Goal: Communication & Community: Participate in discussion

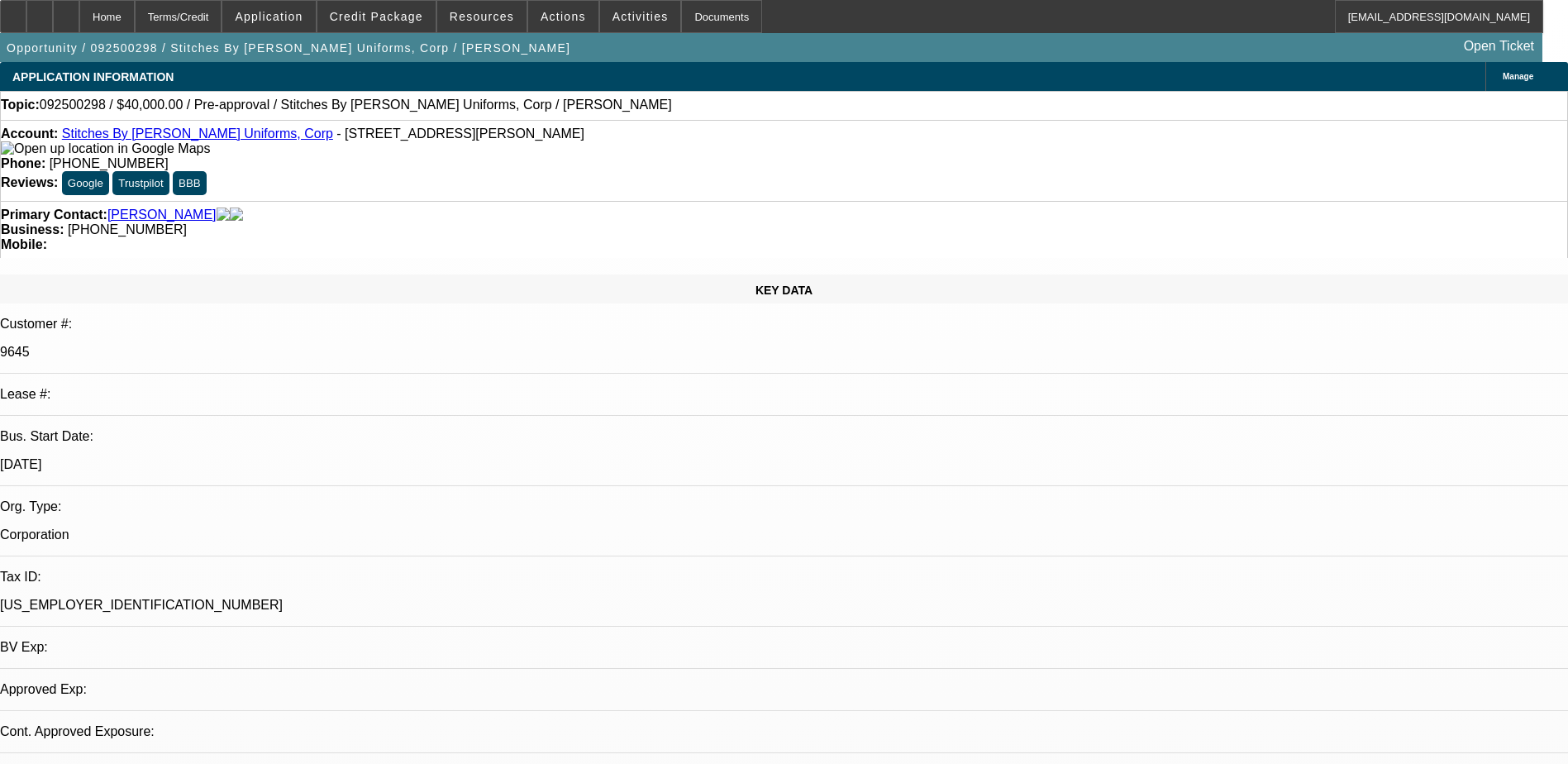
select select "0"
select select "2"
select select "0.1"
select select "4"
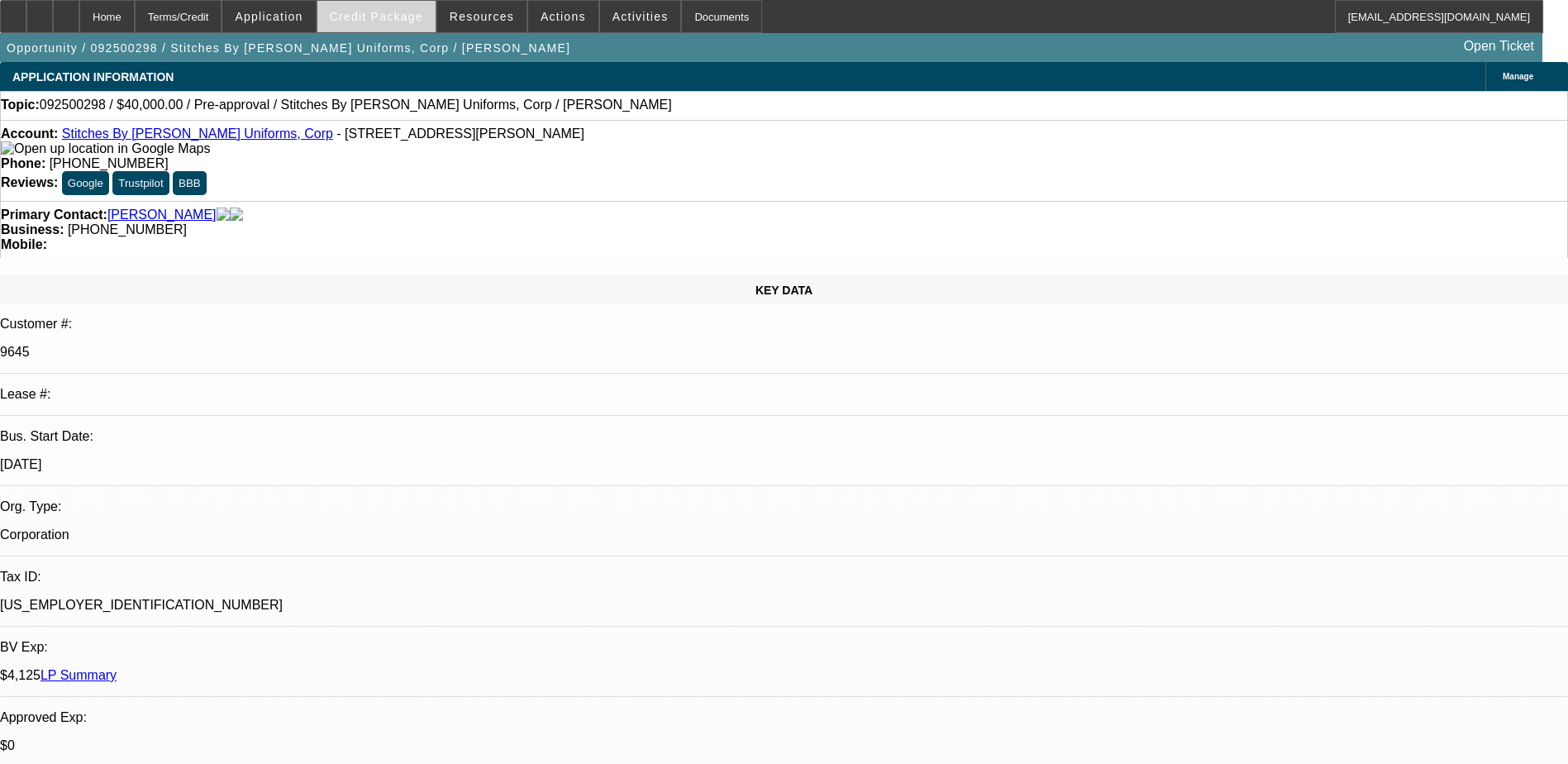
click at [380, 5] on span at bounding box center [376, 16] width 118 height 40
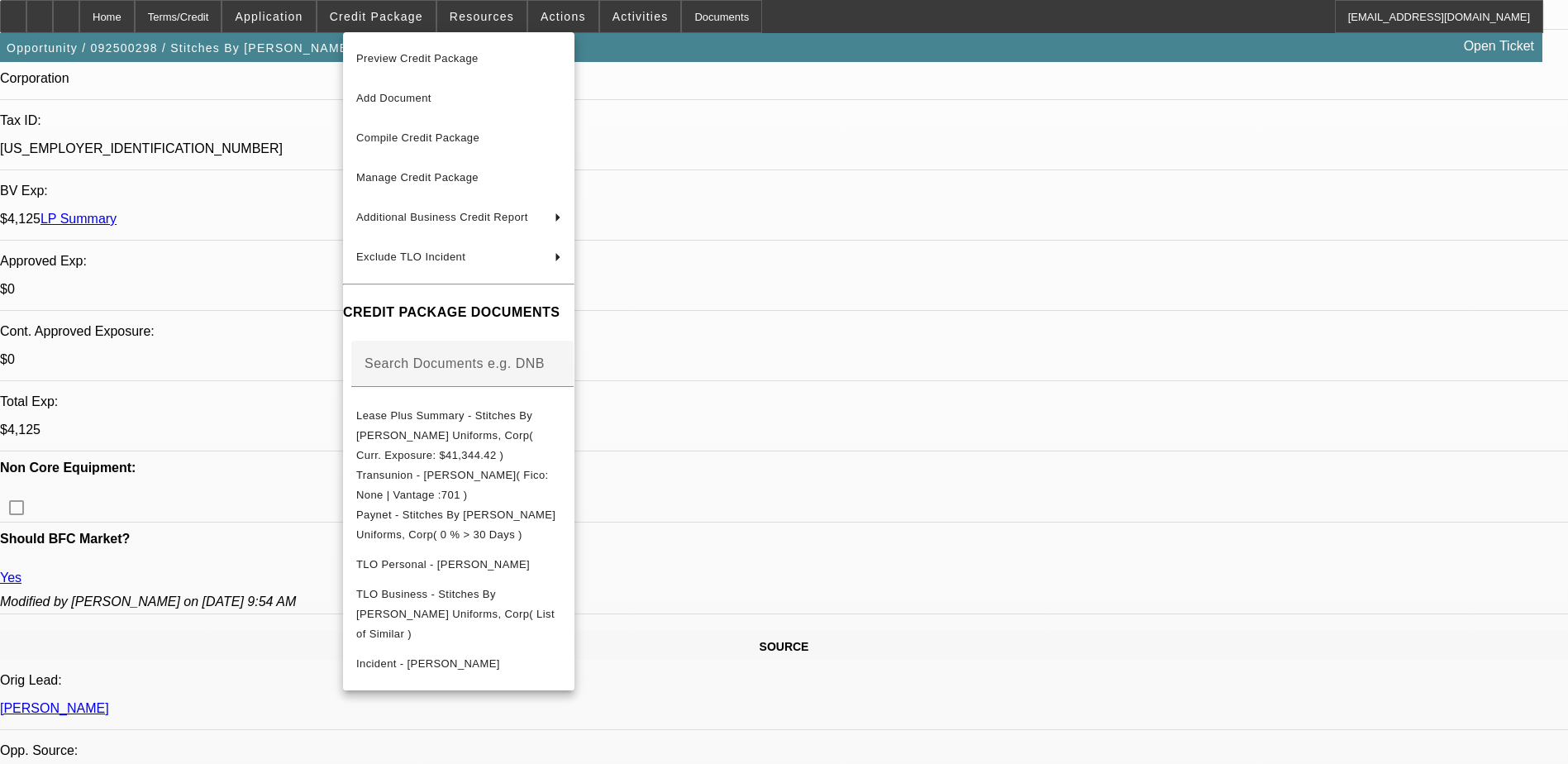
scroll to position [661, 0]
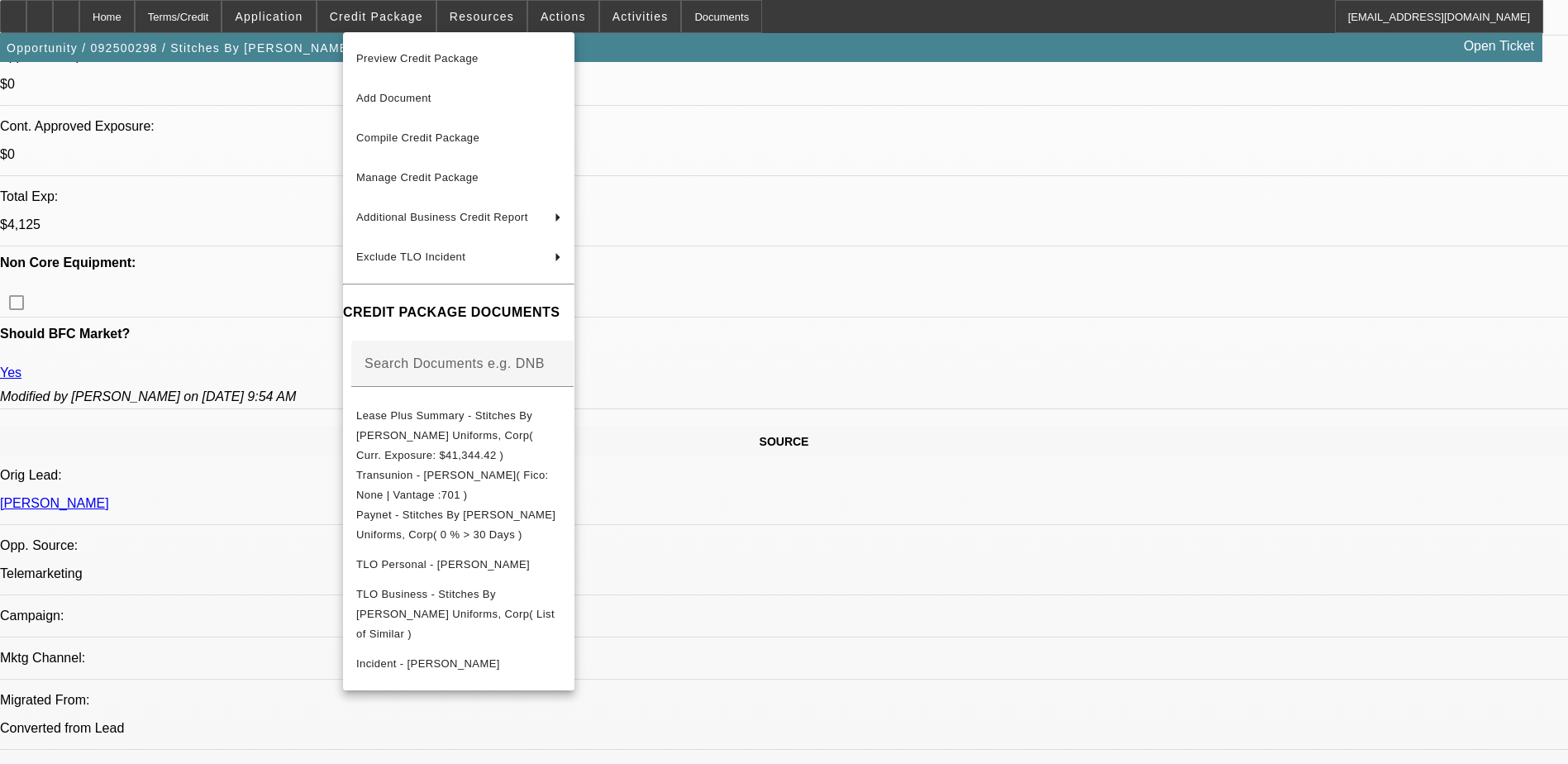
click at [1229, 363] on div at bounding box center [784, 382] width 1568 height 764
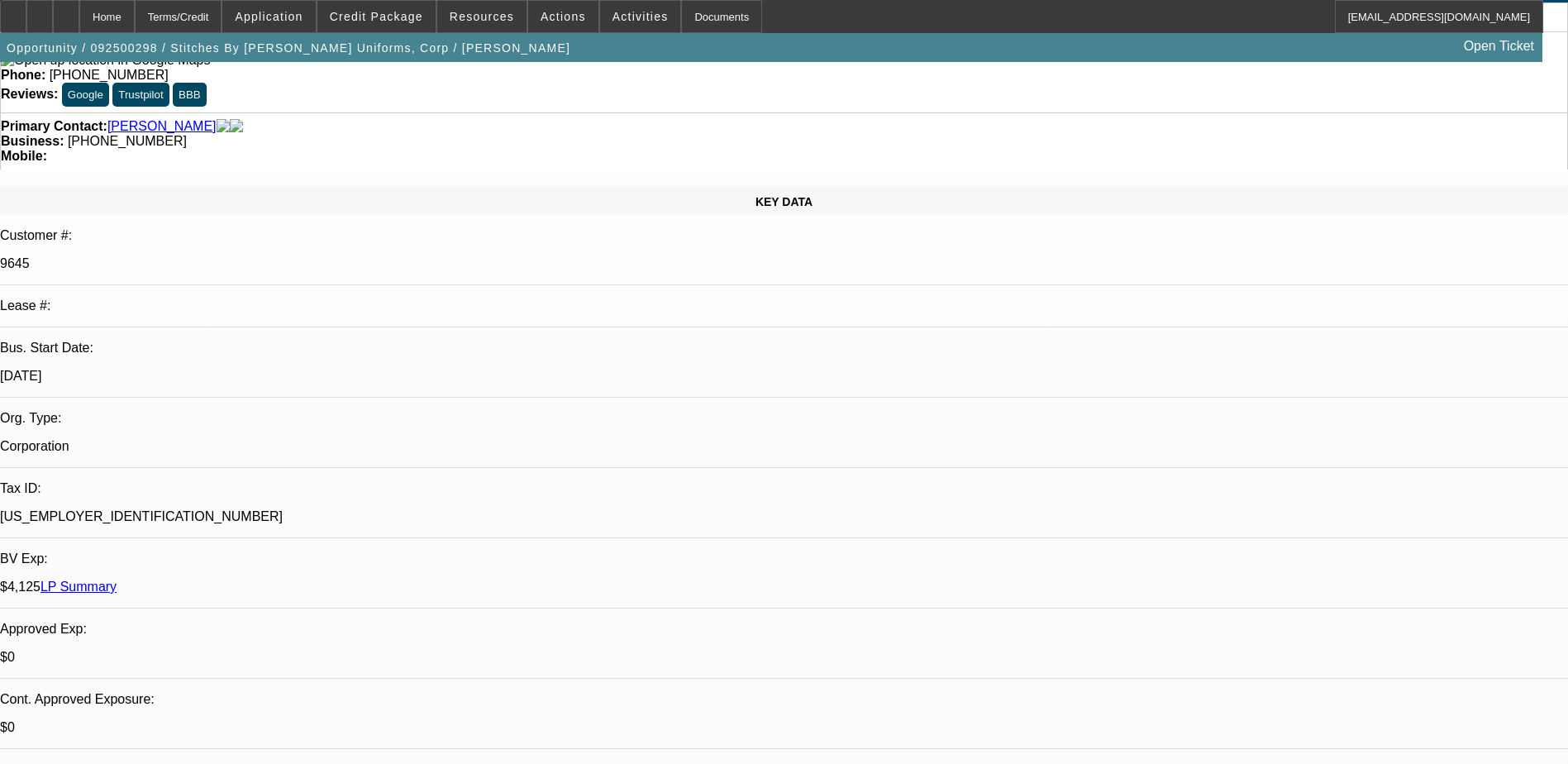
scroll to position [0, 0]
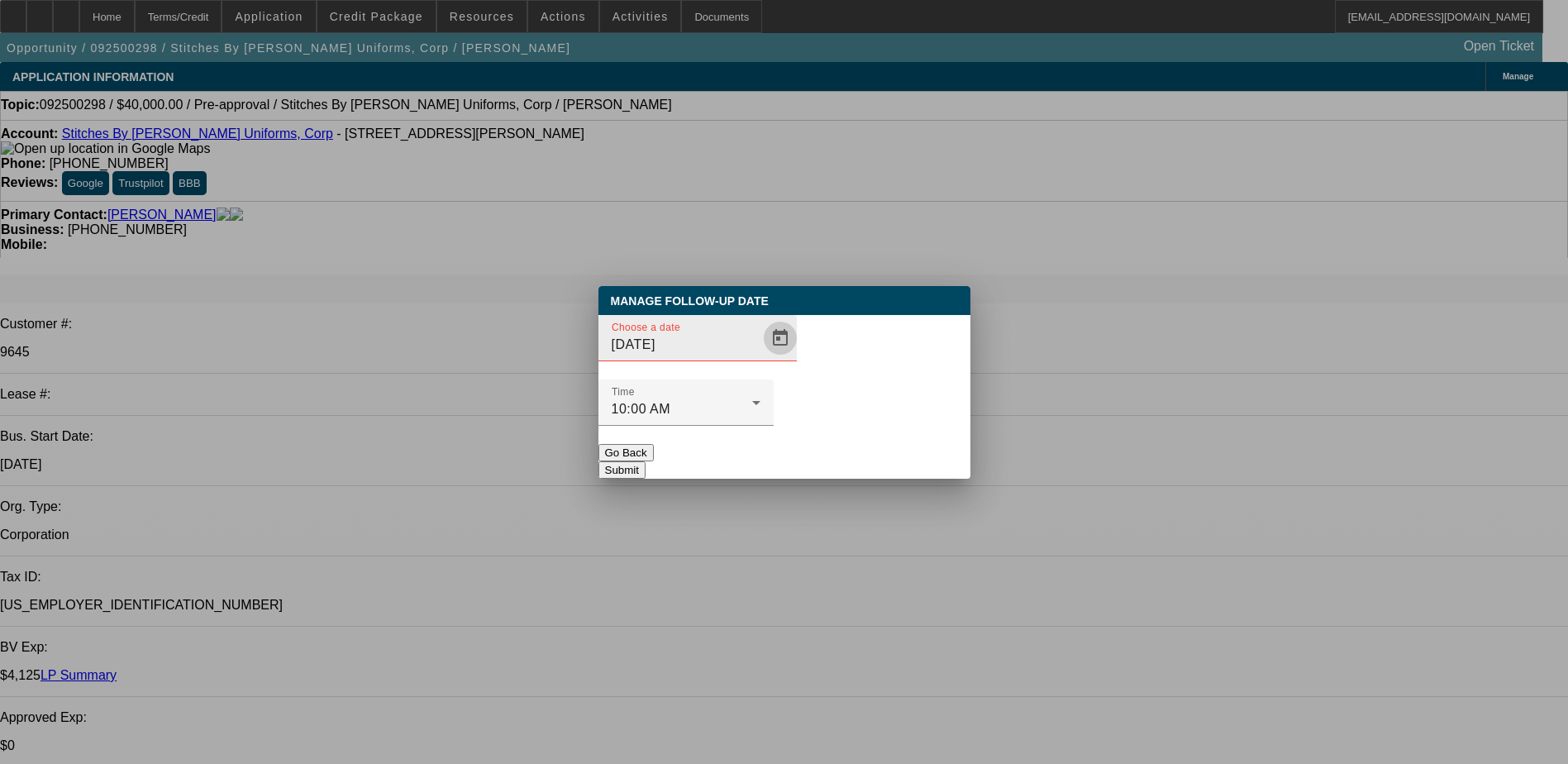
click at [760, 358] on span "Open calendar" at bounding box center [780, 338] width 40 height 40
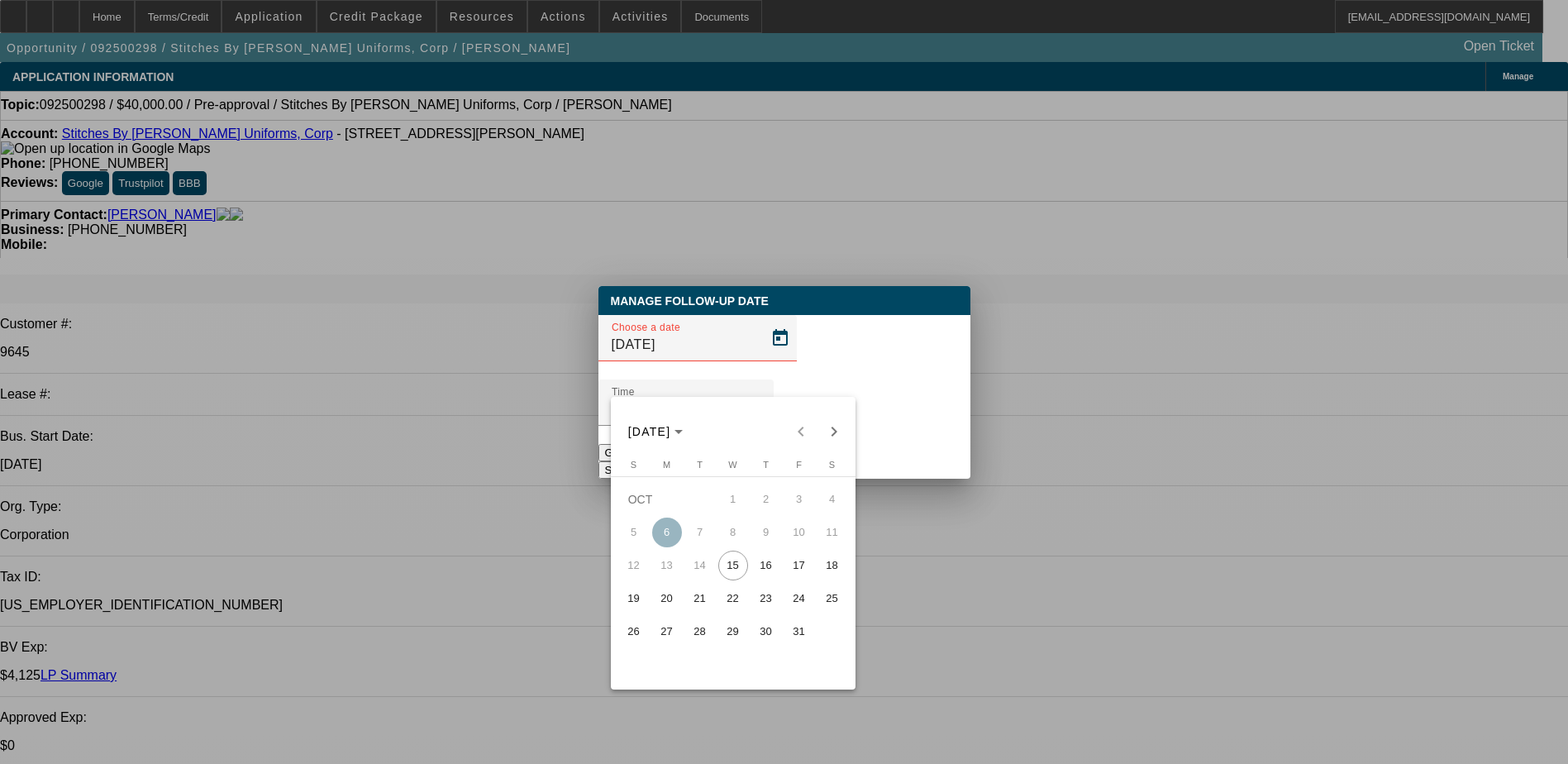
click at [773, 568] on span "16" at bounding box center [766, 565] width 30 height 30
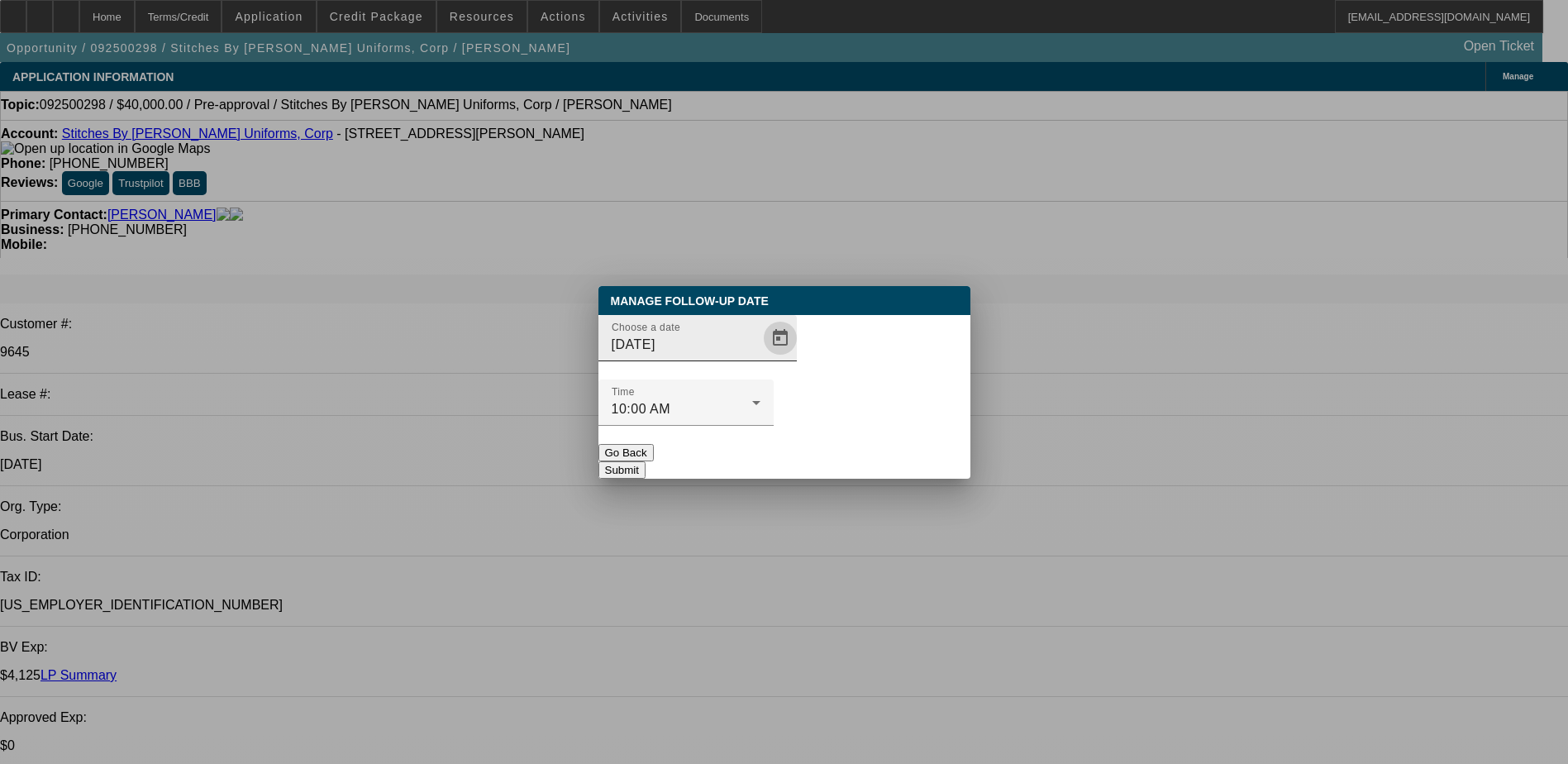
click at [760, 358] on span "Open calendar" at bounding box center [780, 338] width 40 height 40
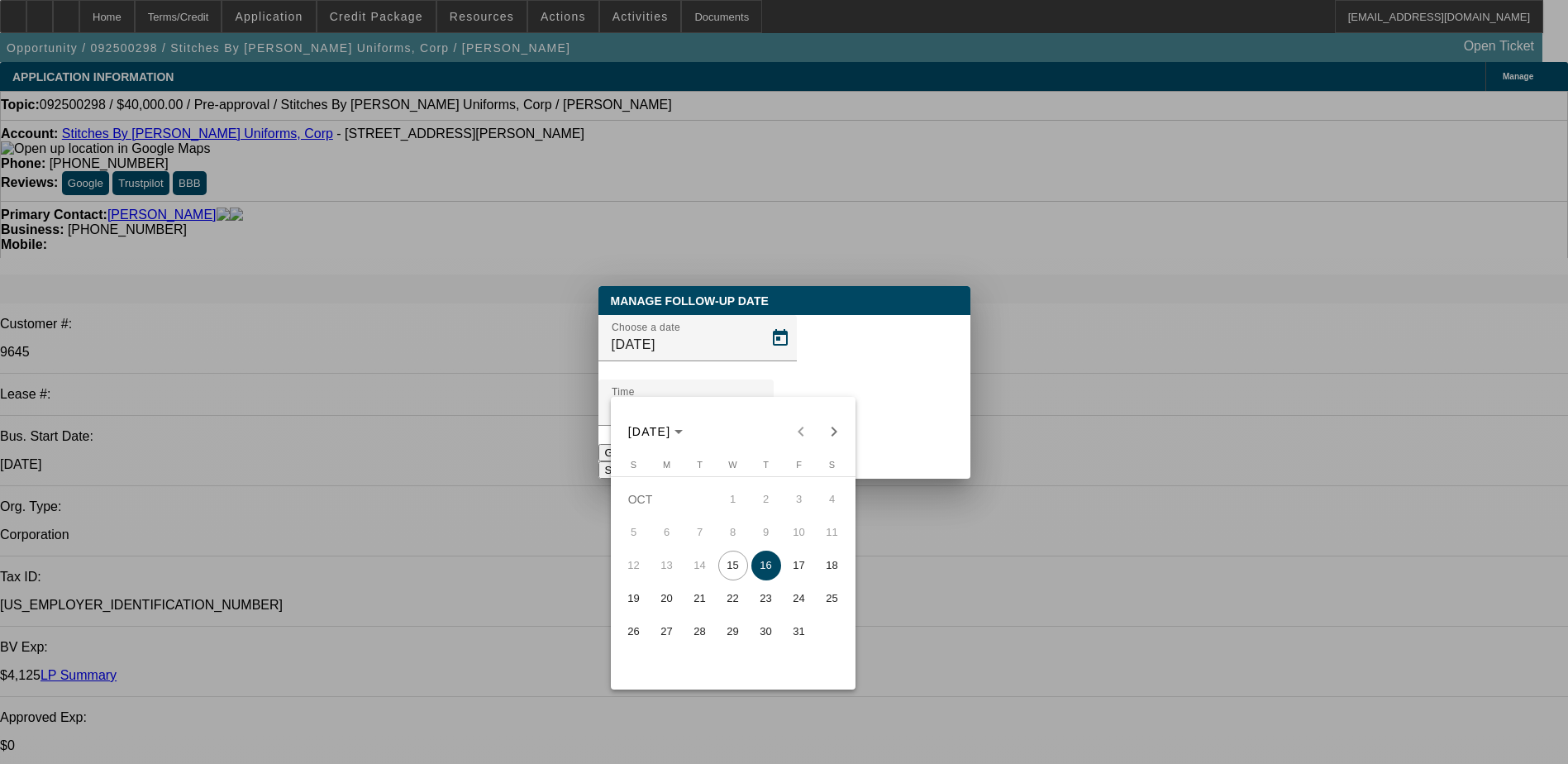
click at [805, 580] on span "17" at bounding box center [799, 565] width 30 height 30
type input "10/17/2025"
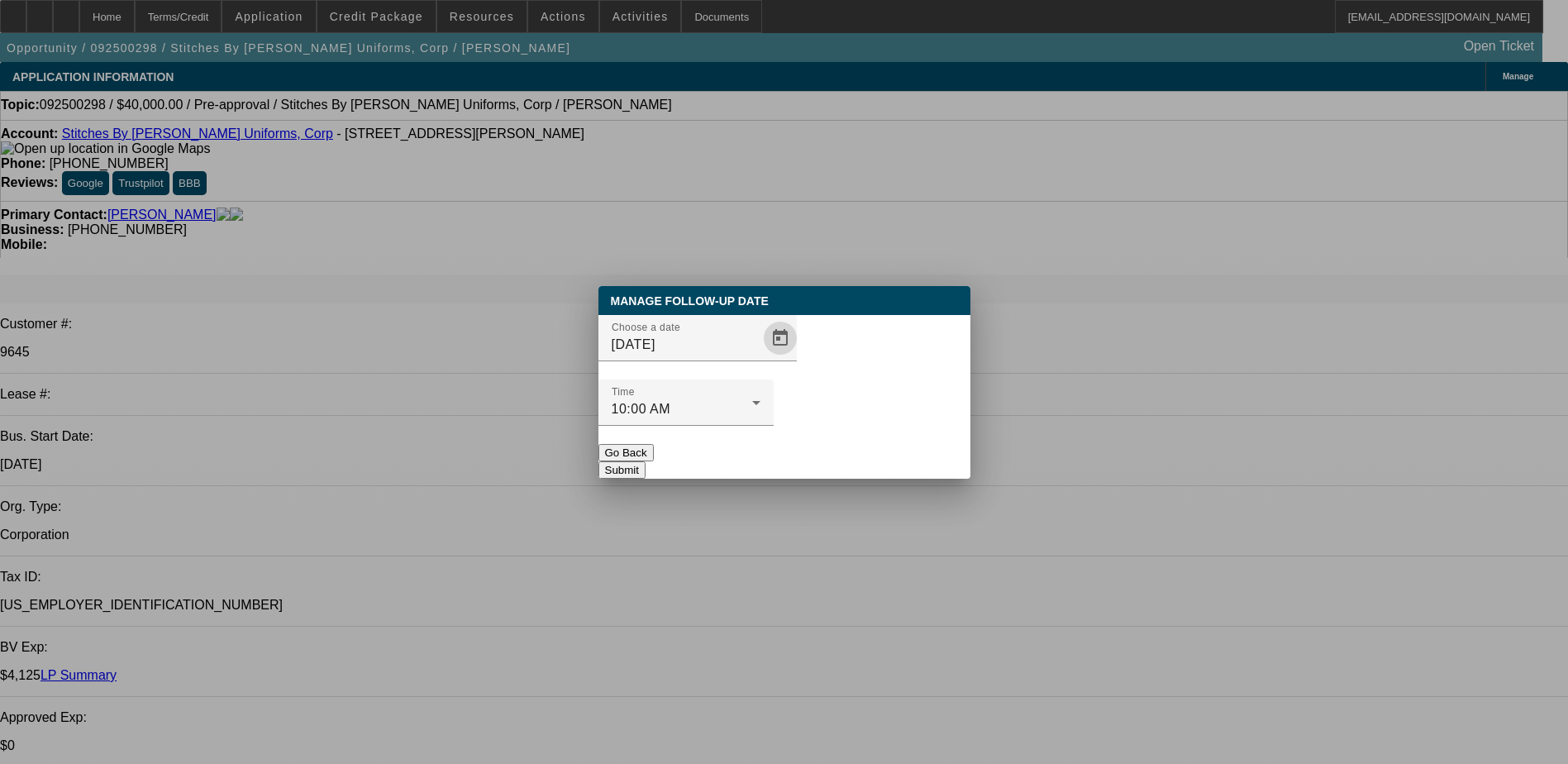
click at [646, 462] on button "Submit" at bounding box center [622, 470] width 47 height 18
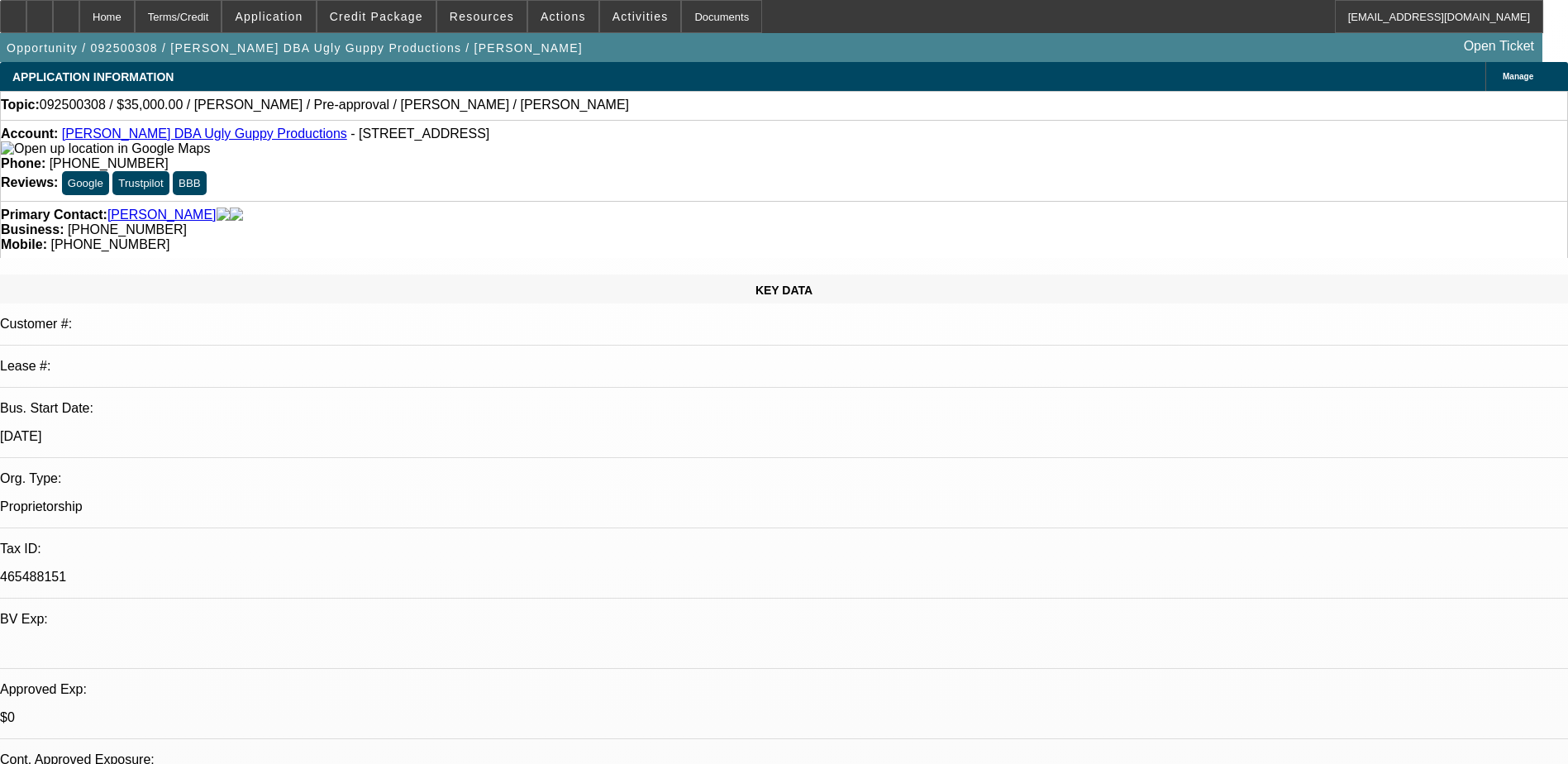
select select "0"
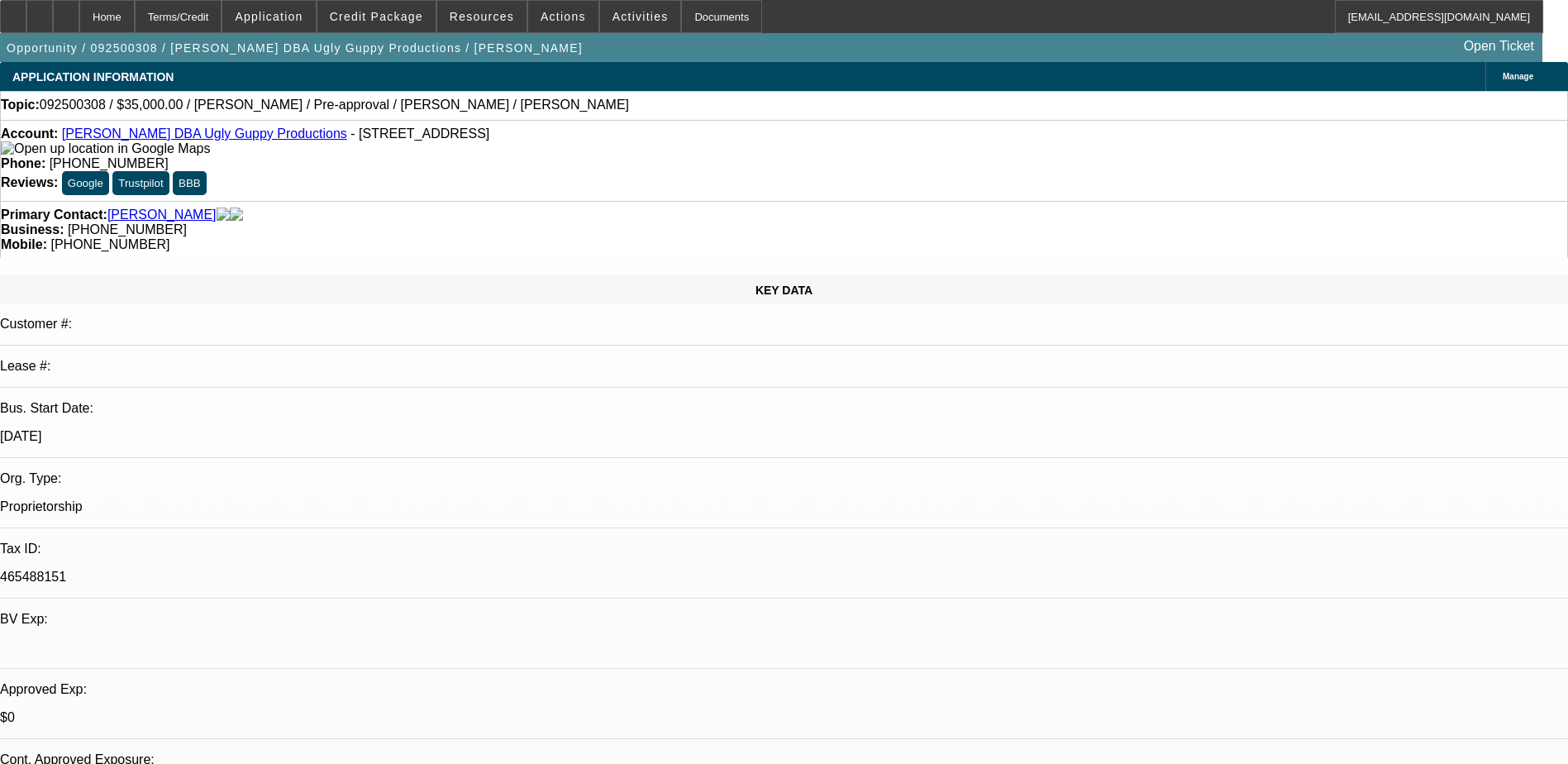
select select "0"
select select "1"
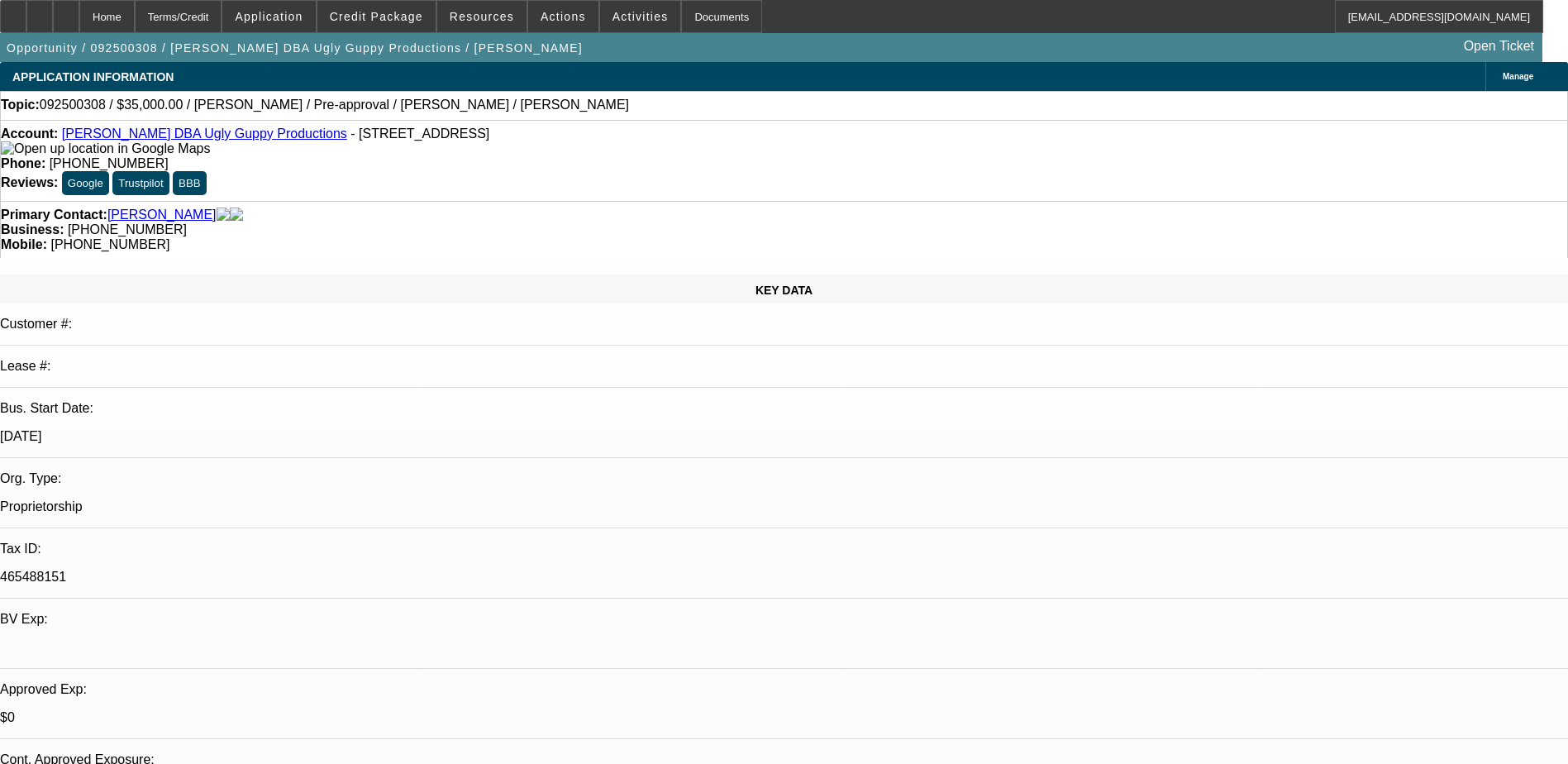
select select "1"
select select "6"
select select "1"
select select "6"
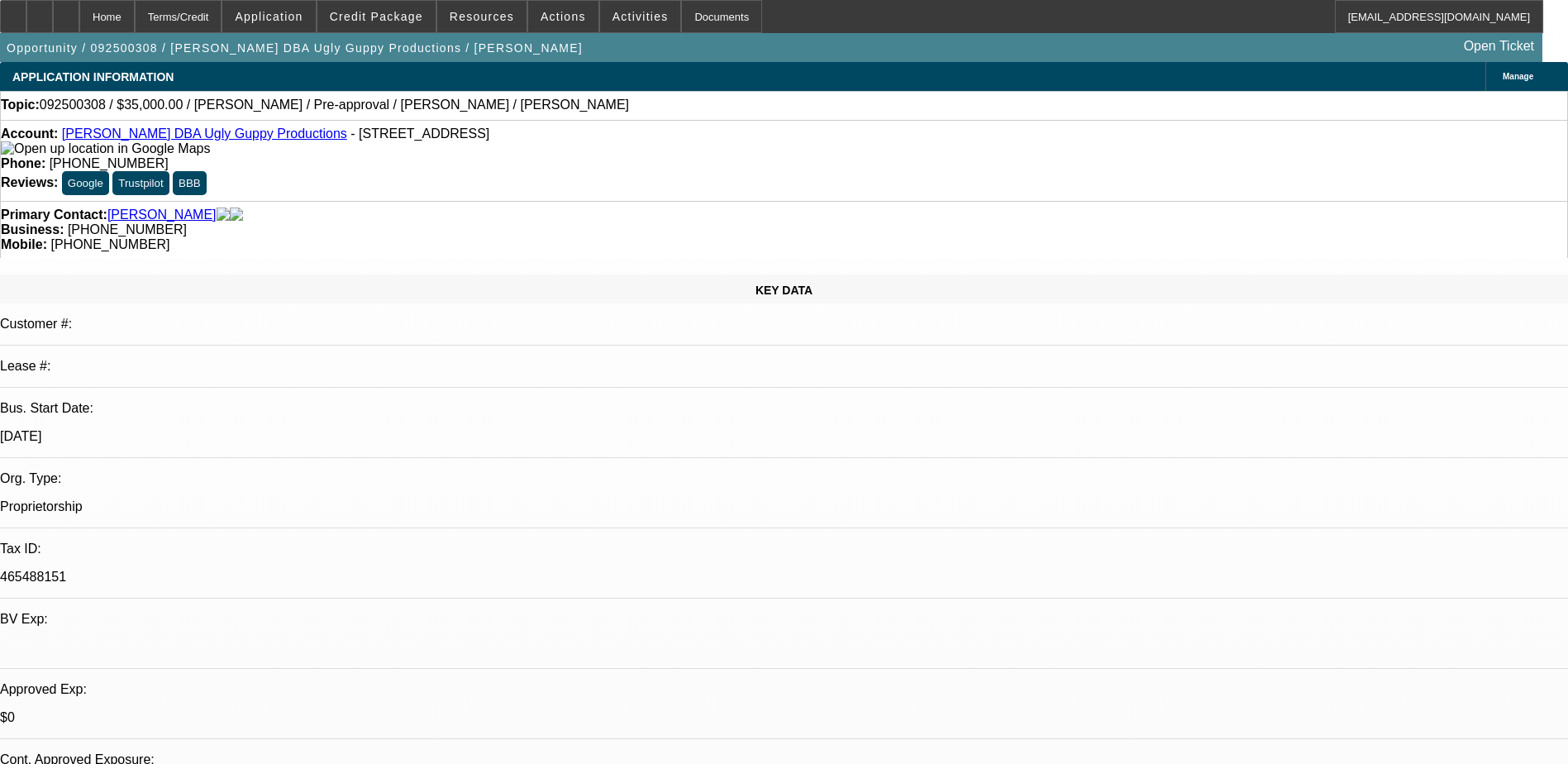
select select "1"
select select "6"
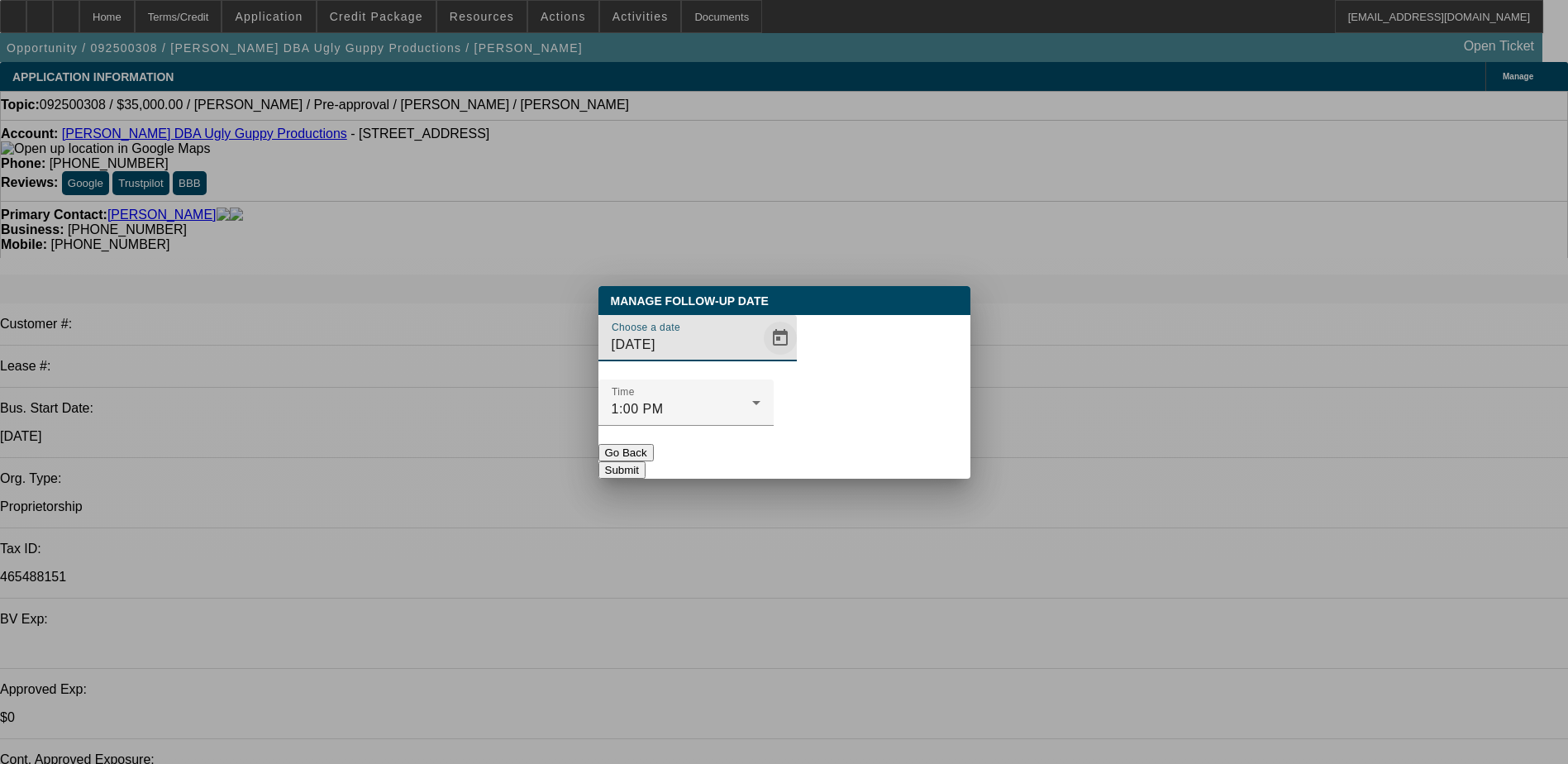
click at [760, 358] on span "Open calendar" at bounding box center [780, 338] width 40 height 40
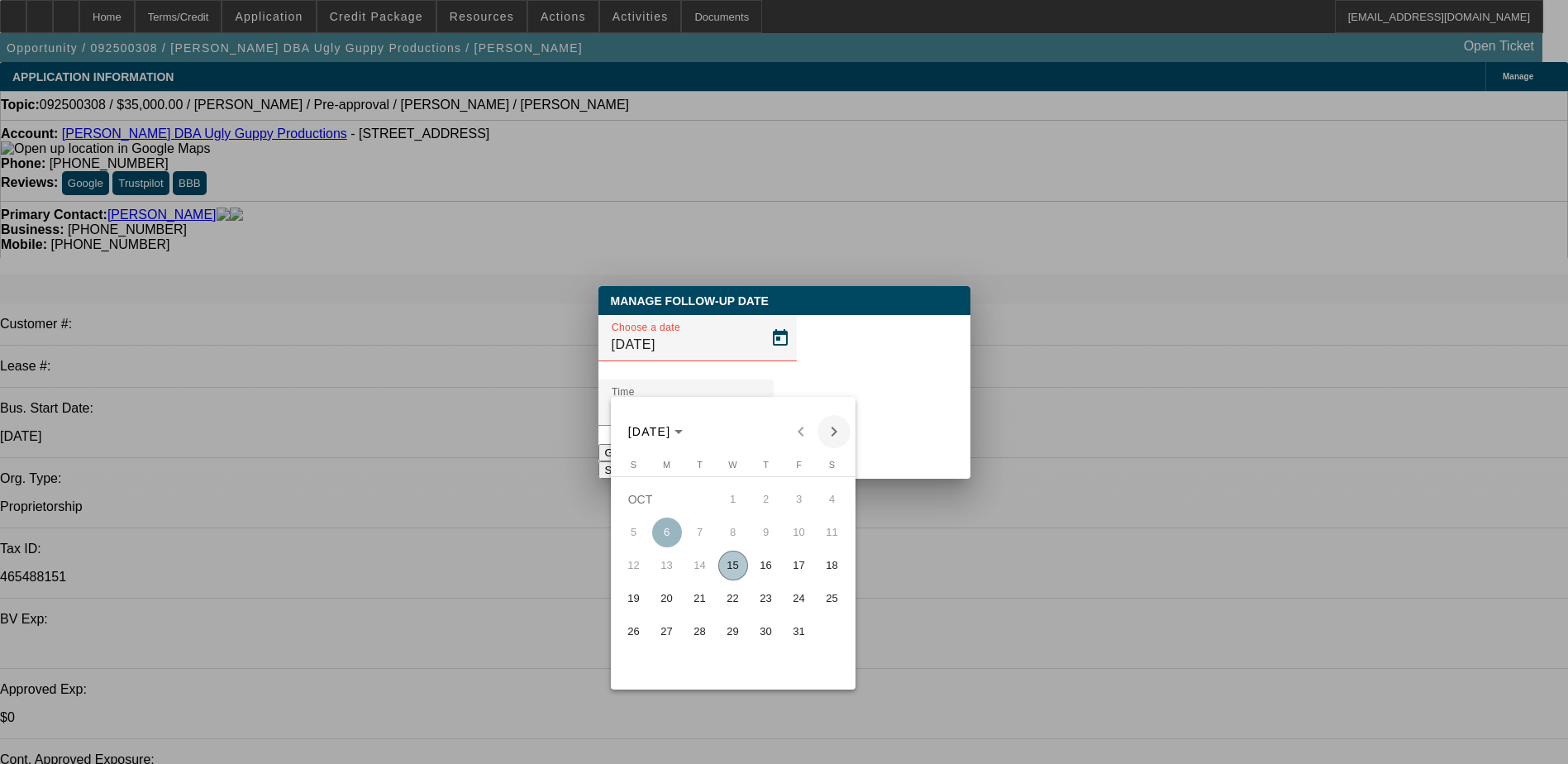
click at [832, 436] on span "Next month" at bounding box center [834, 432] width 34 height 34
click at [819, 506] on span "1" at bounding box center [832, 499] width 30 height 30
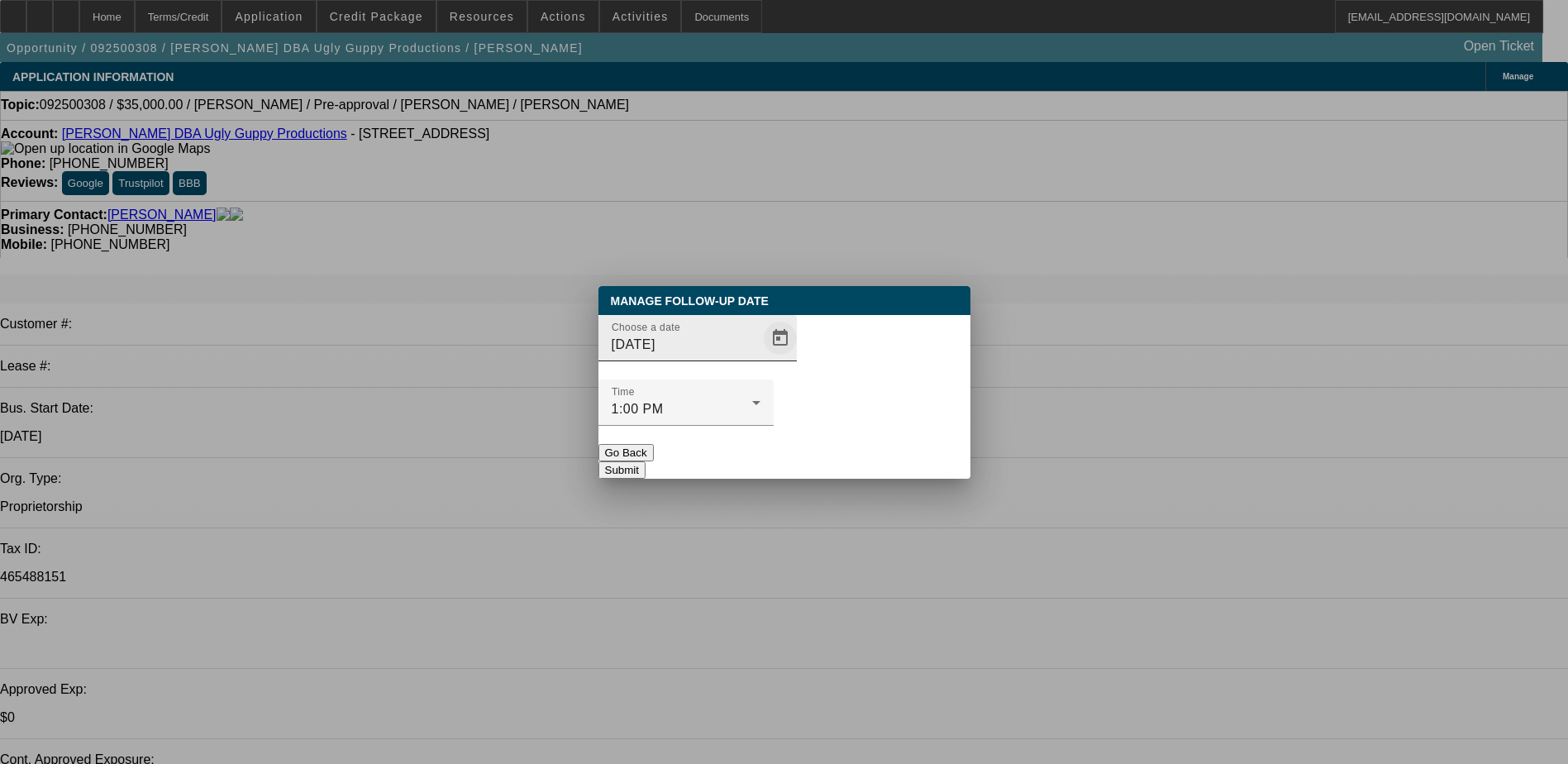
click at [765, 358] on span "Open calendar" at bounding box center [780, 338] width 40 height 40
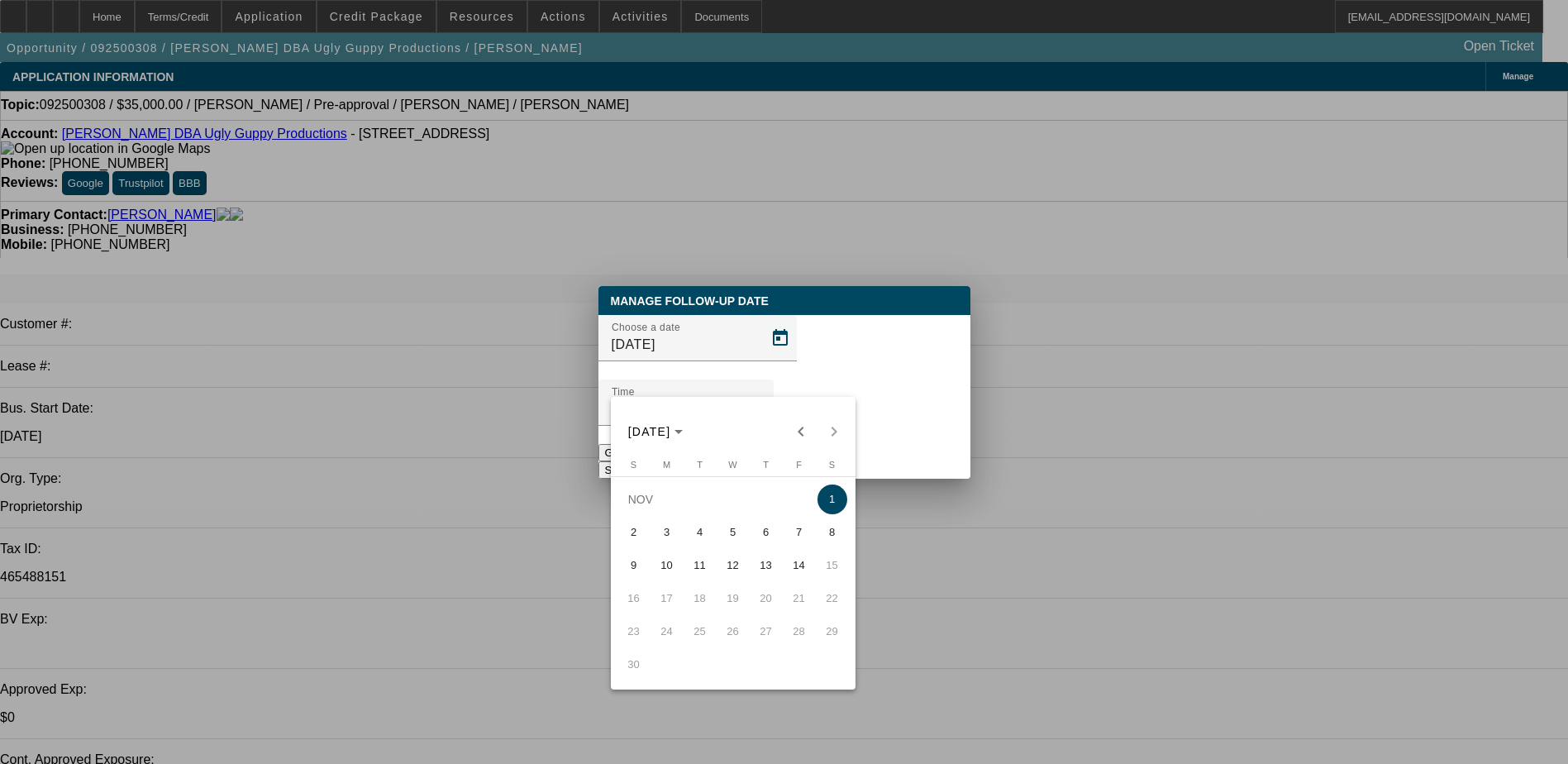
click at [676, 543] on span "3" at bounding box center [667, 532] width 30 height 30
type input "11/3/2025"
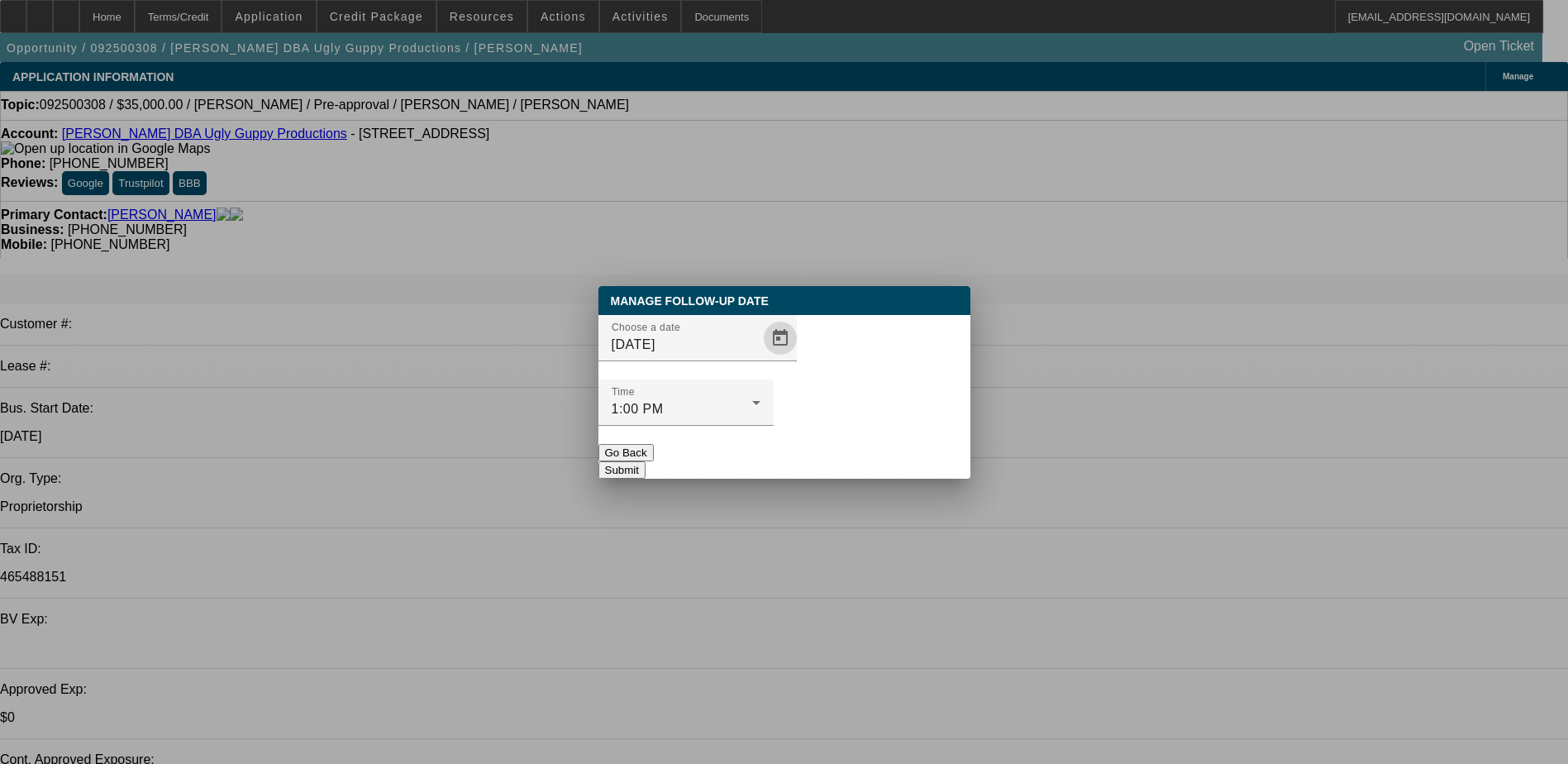
click at [646, 462] on button "Submit" at bounding box center [622, 470] width 47 height 18
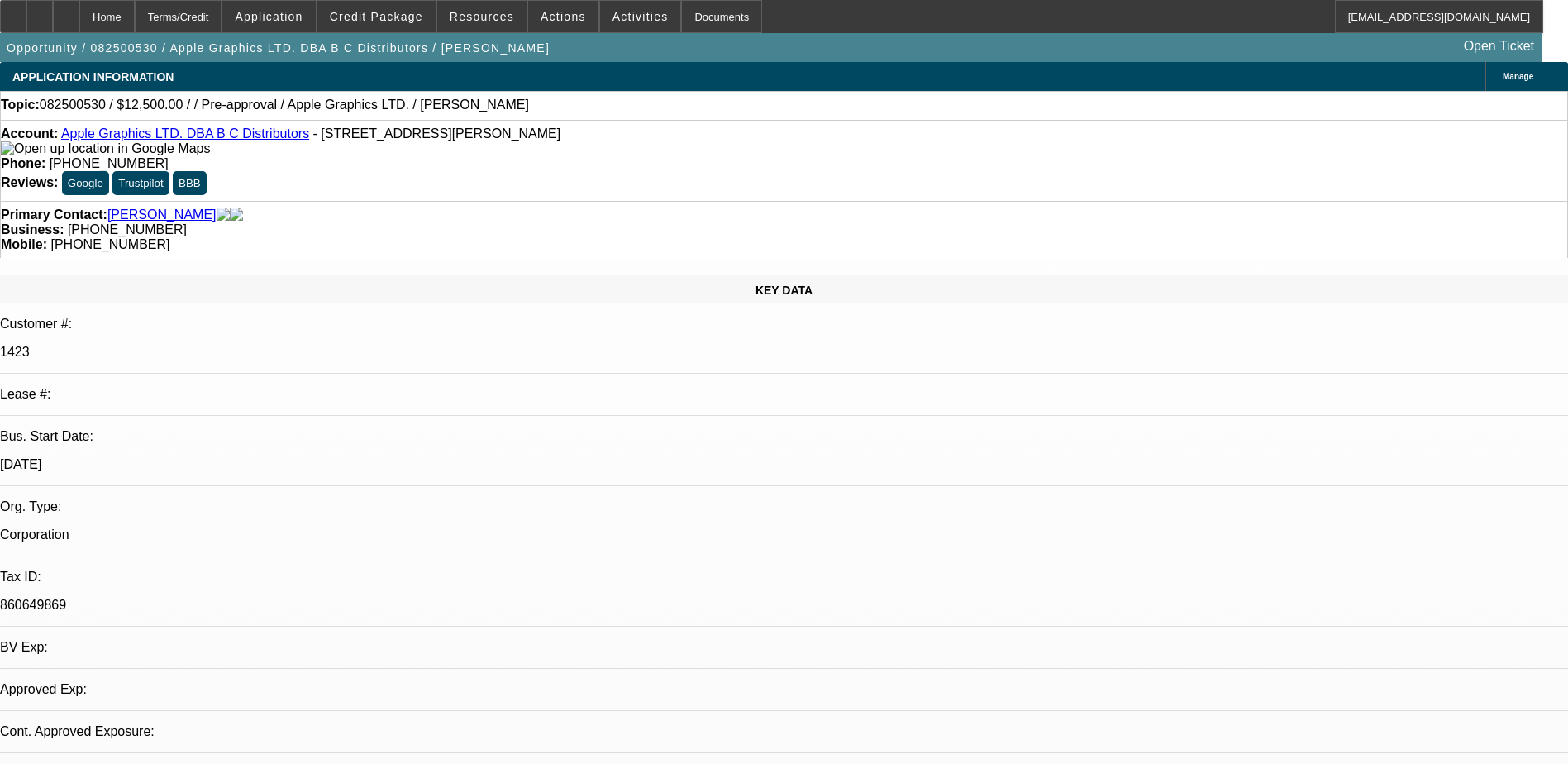
select select "0"
select select "2"
select select "0.1"
select select "4"
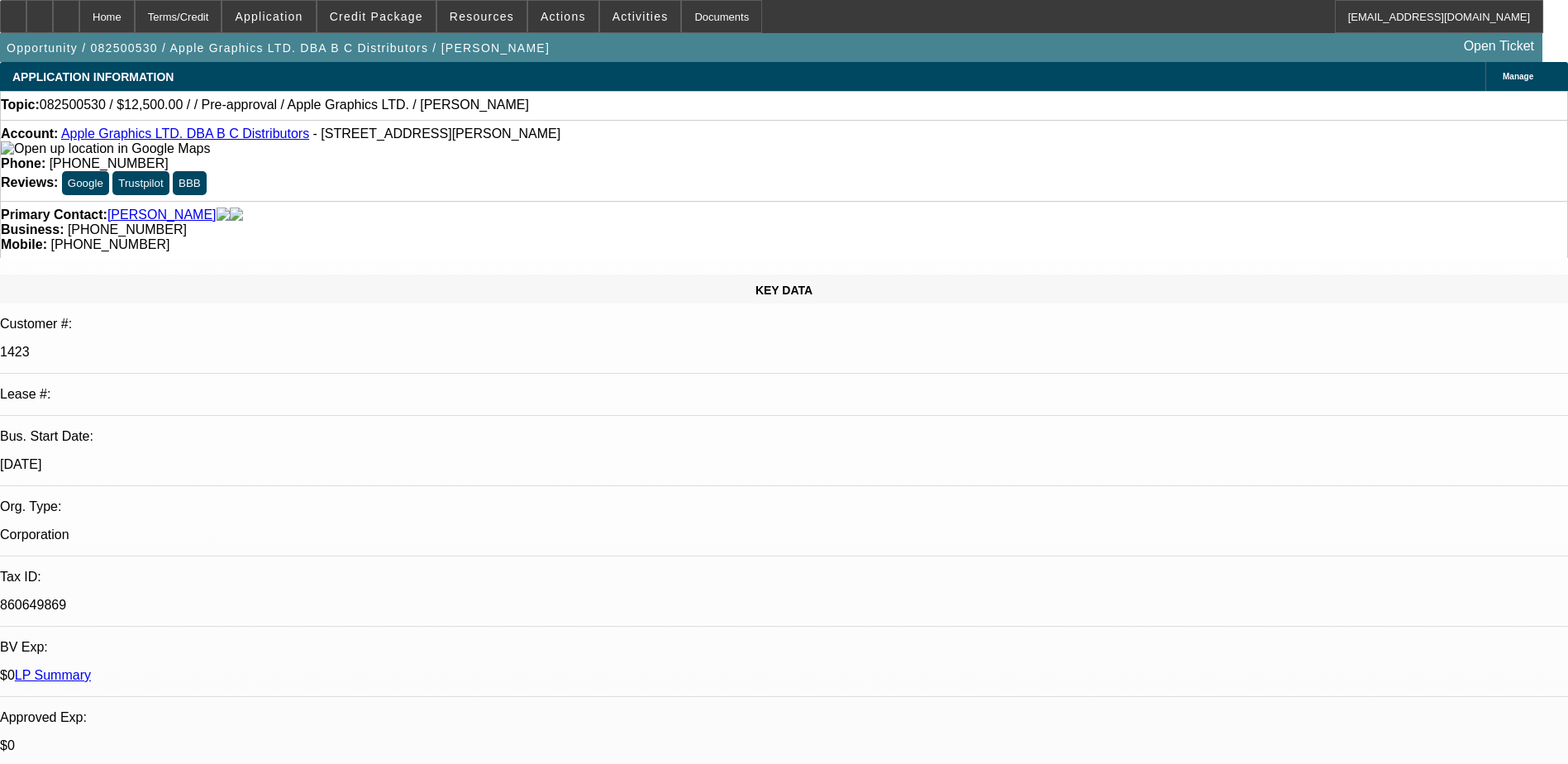
click at [153, 208] on link "Brierley, Bruce" at bounding box center [161, 215] width 109 height 15
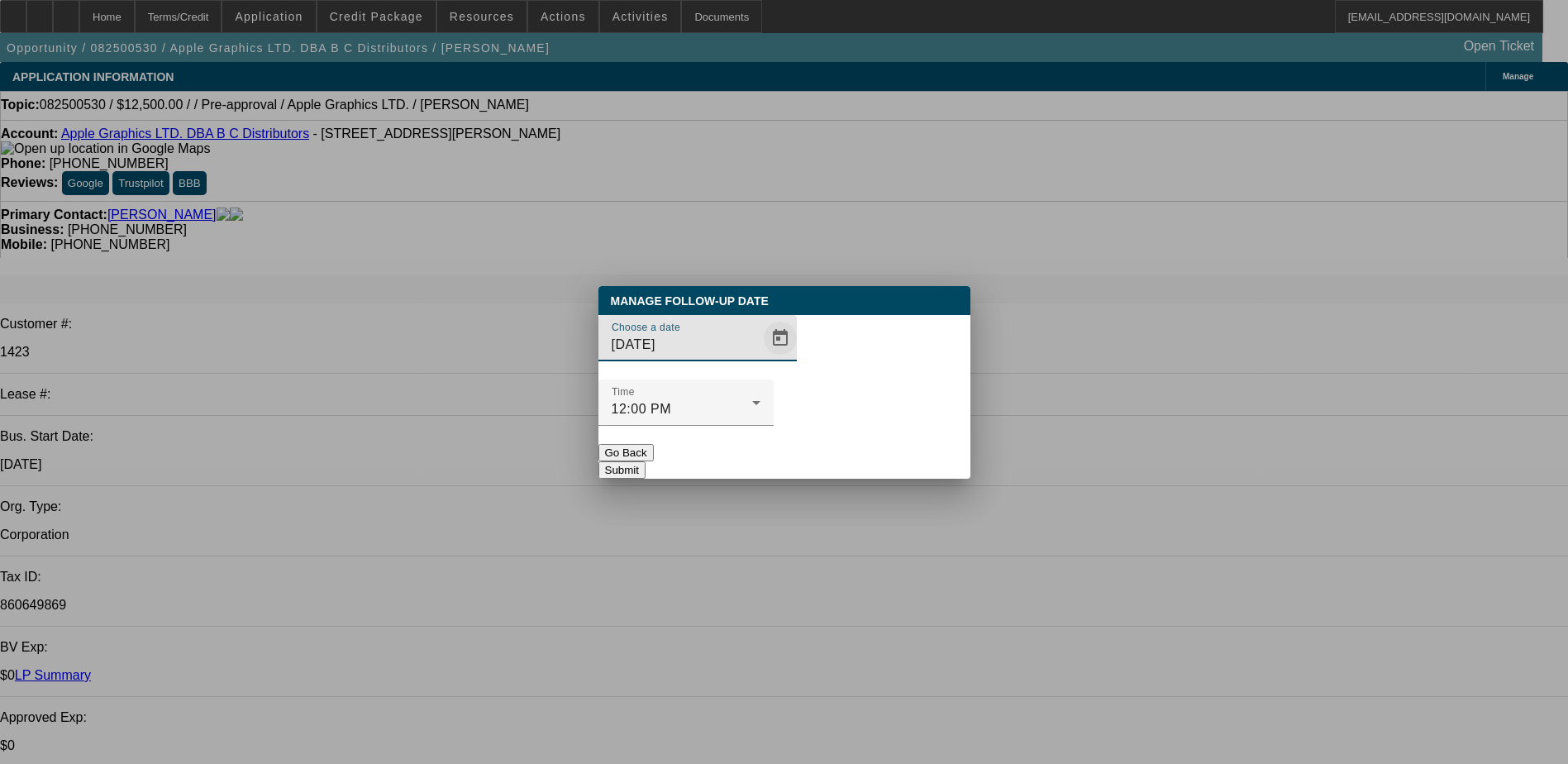
click at [760, 358] on span "Open calendar" at bounding box center [780, 338] width 40 height 40
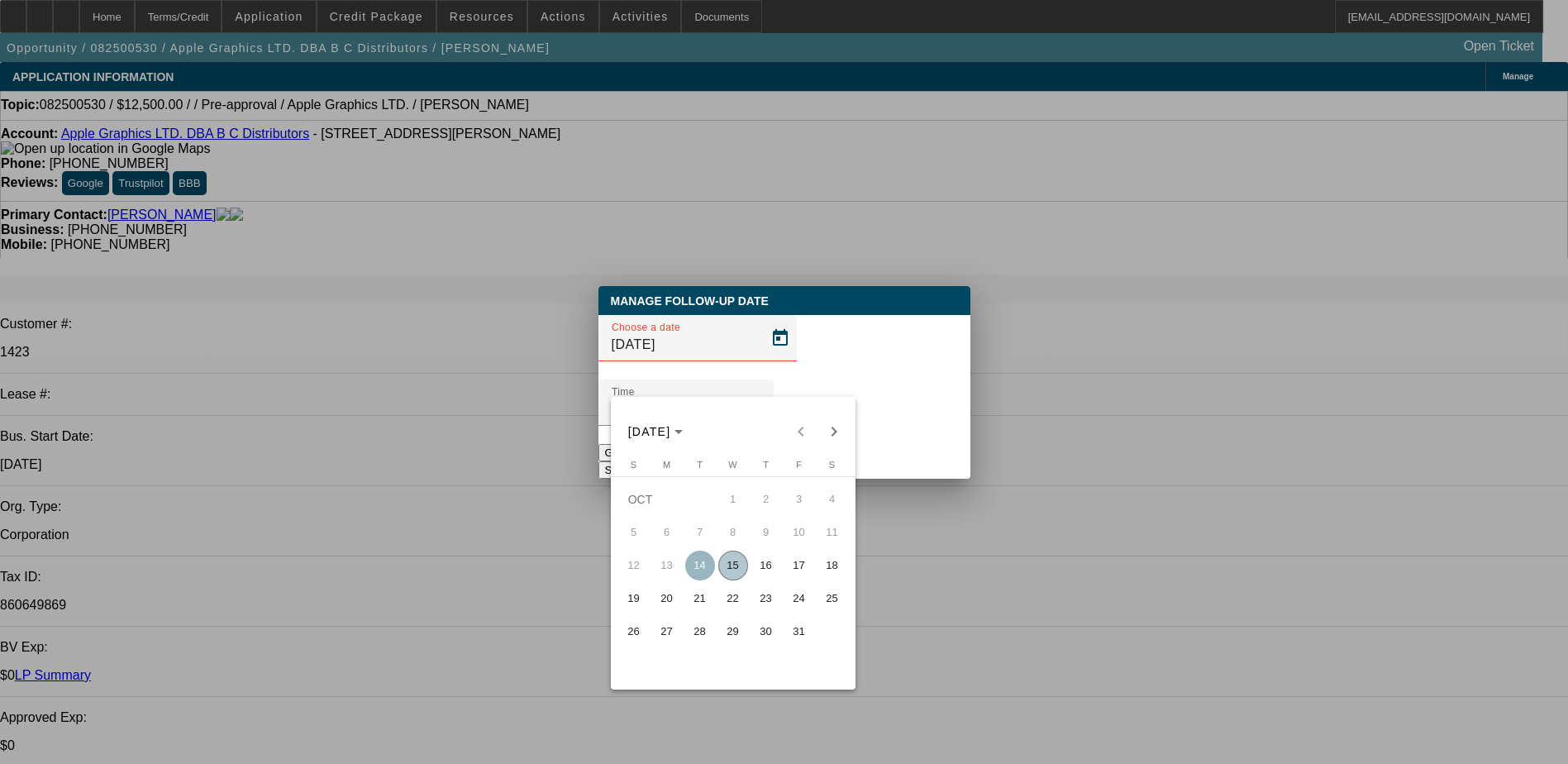
click at [773, 578] on span "16" at bounding box center [766, 565] width 30 height 30
type input "10/16/2025"
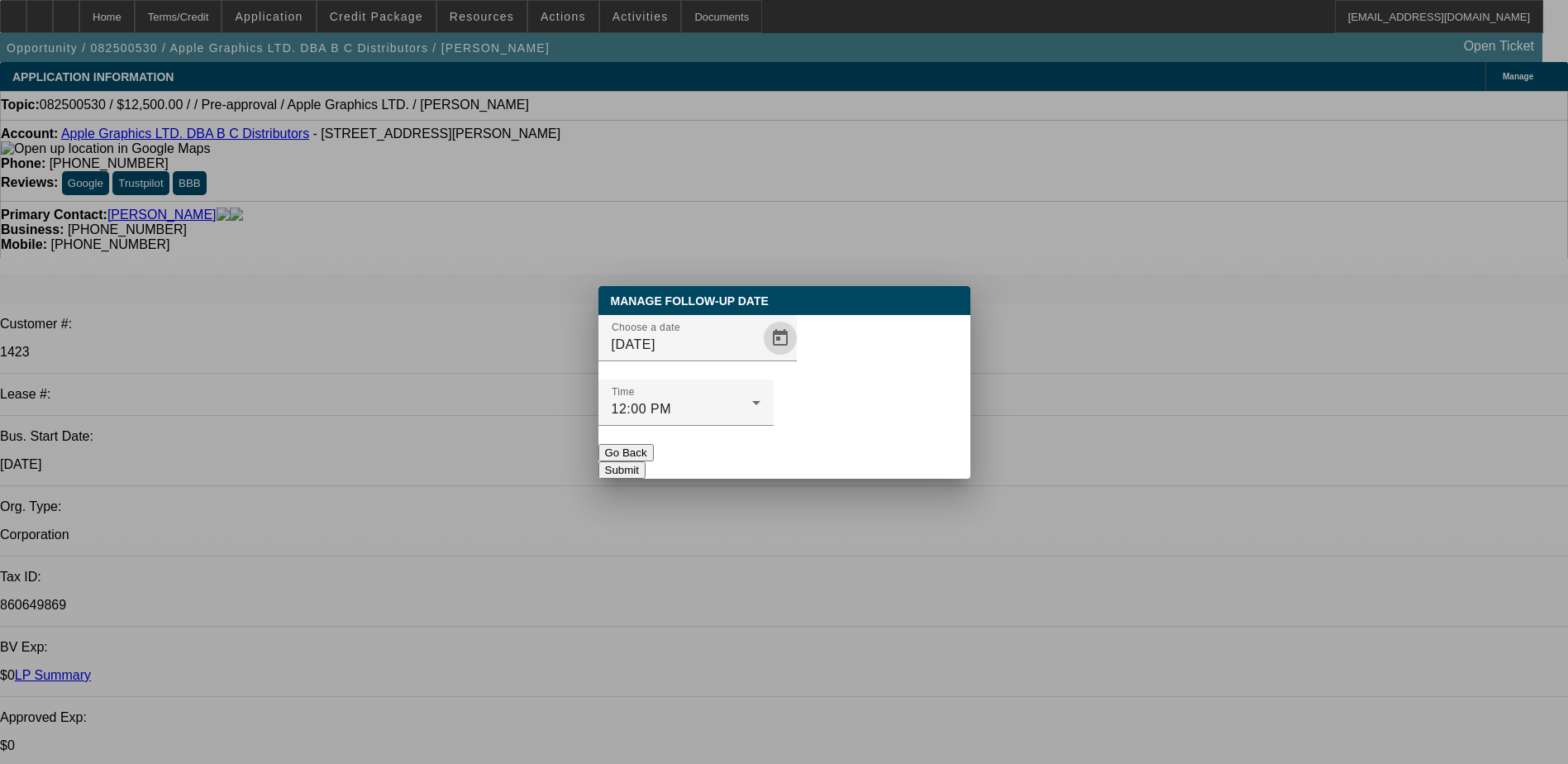
click at [646, 462] on button "Submit" at bounding box center [622, 470] width 47 height 18
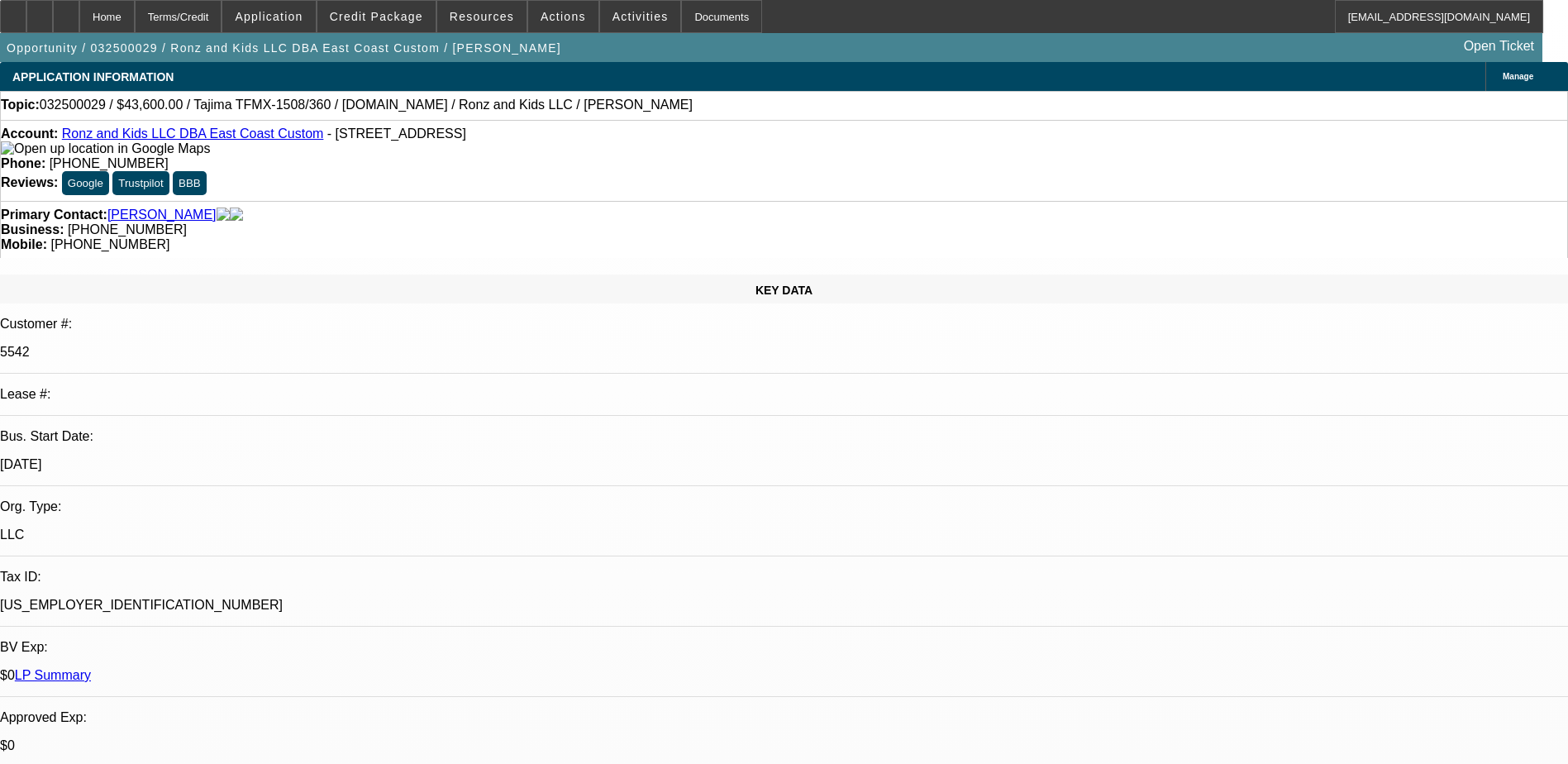
select select "0"
select select "2"
select select "0"
select select "2"
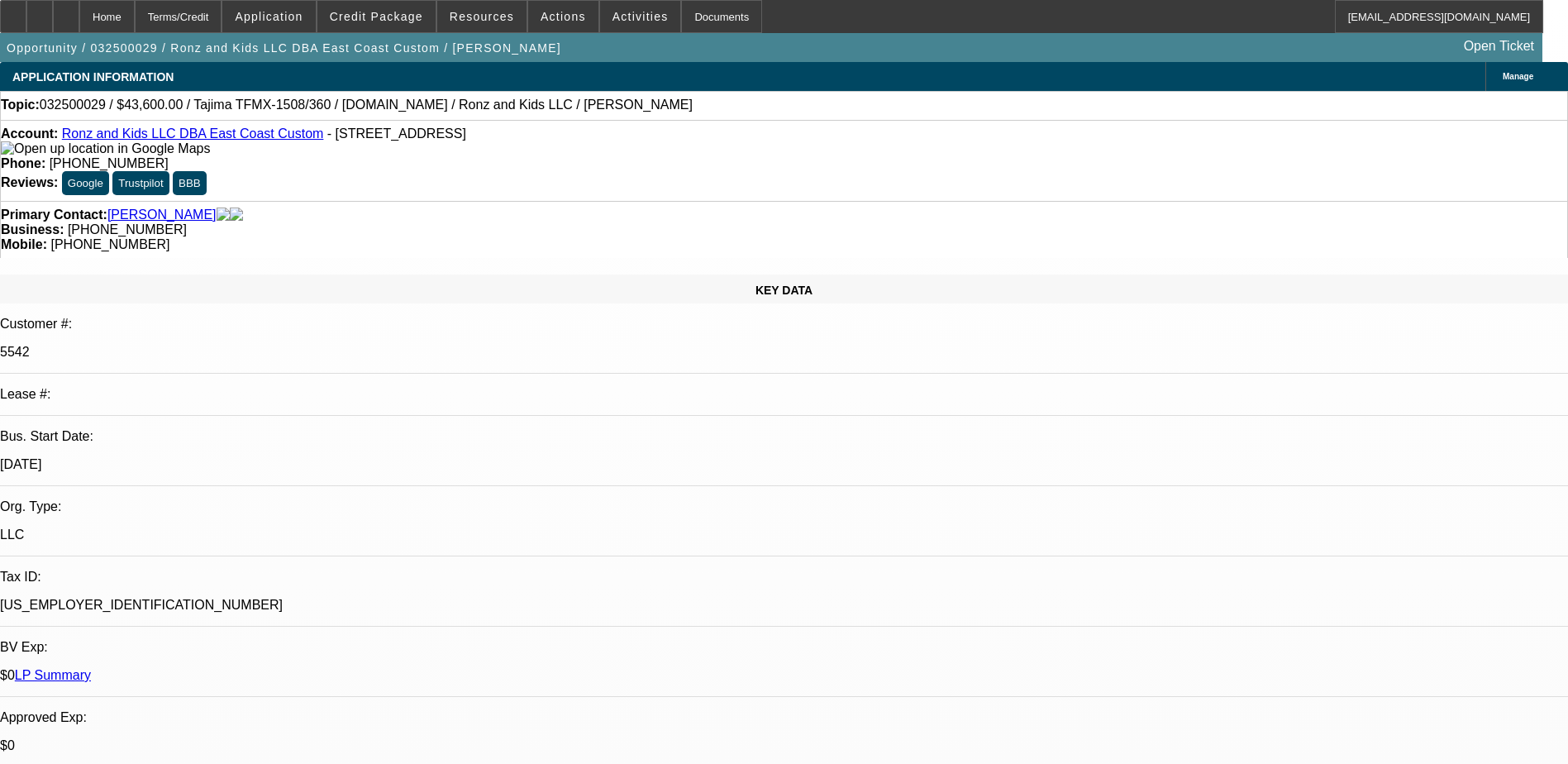
select select "0"
select select "2"
select select "0"
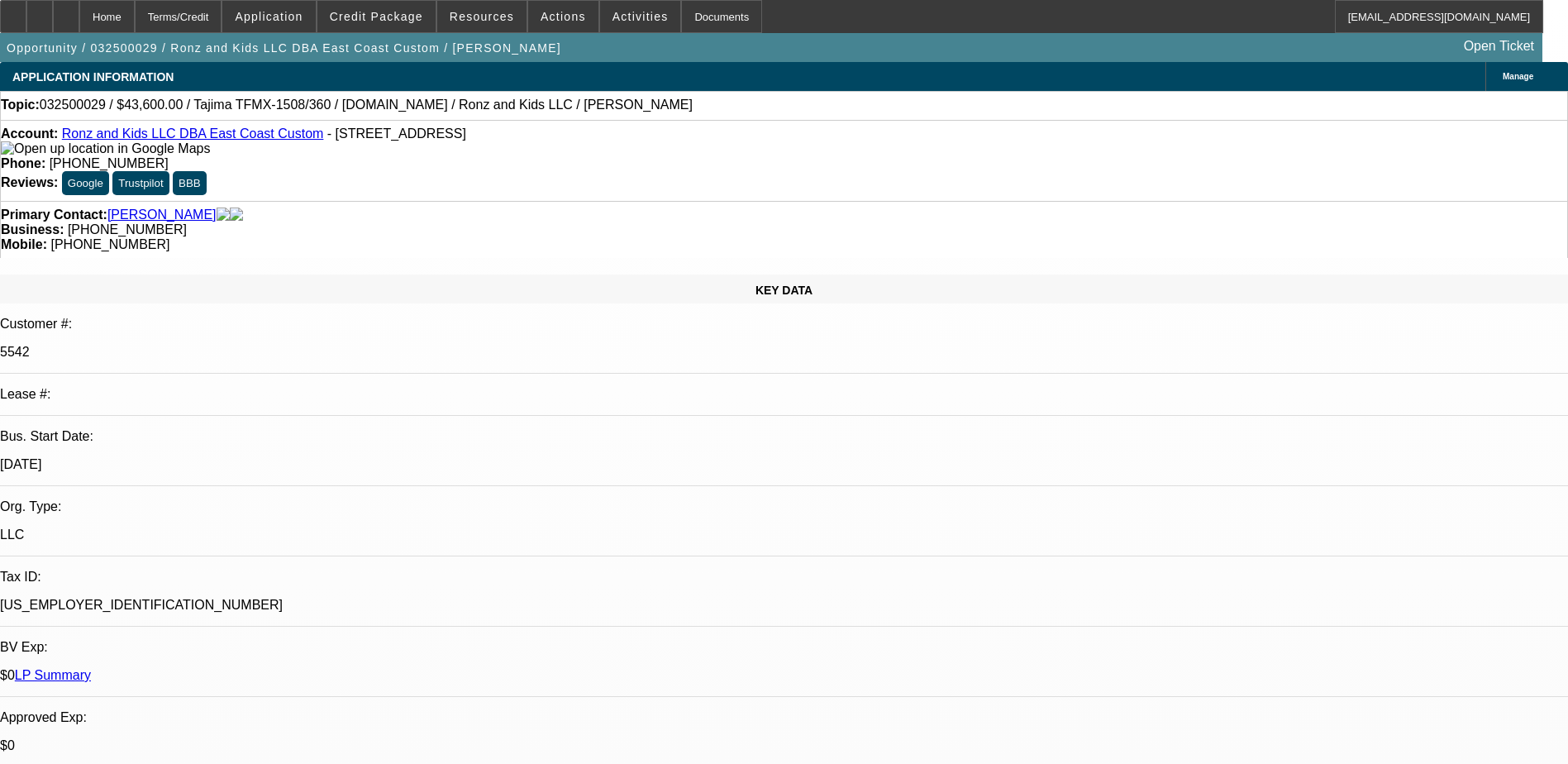
select select "2"
select select "0"
select select "1"
select select "2"
select select "6"
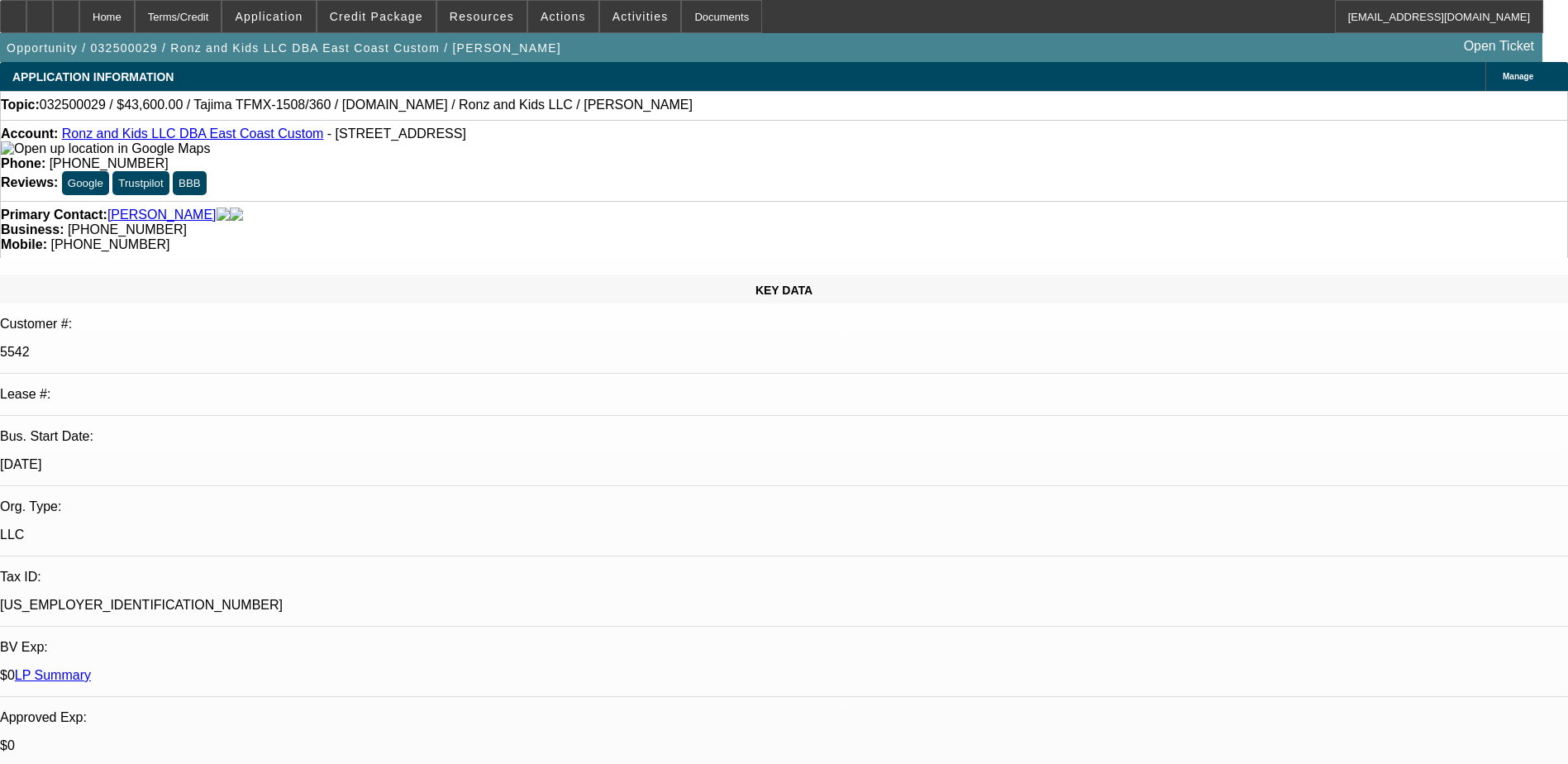
select select "1"
select select "2"
select select "6"
select select "1"
select select "2"
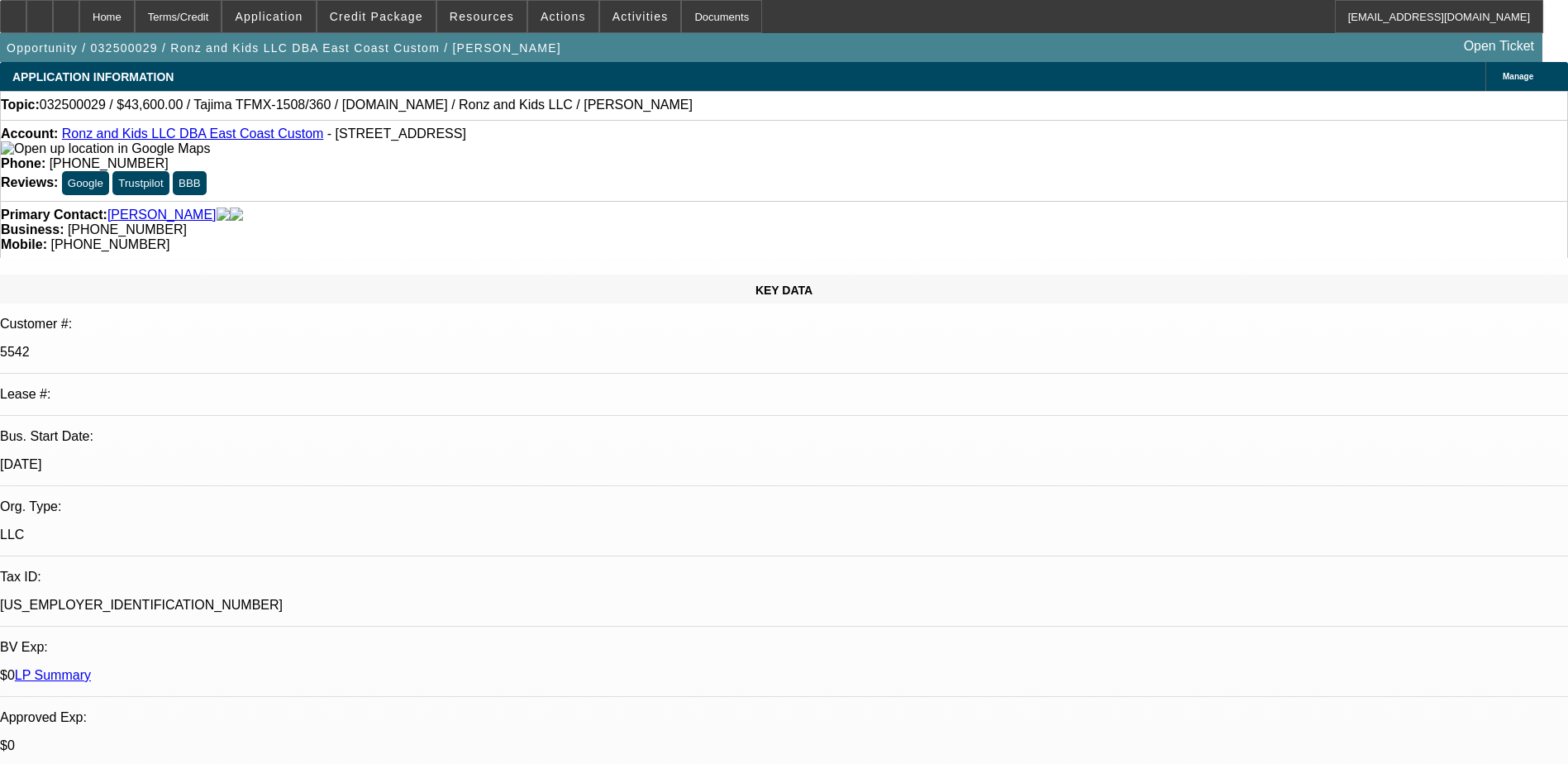
select select "6"
select select "1"
select select "2"
select select "6"
click at [449, 12] on span at bounding box center [482, 16] width 89 height 40
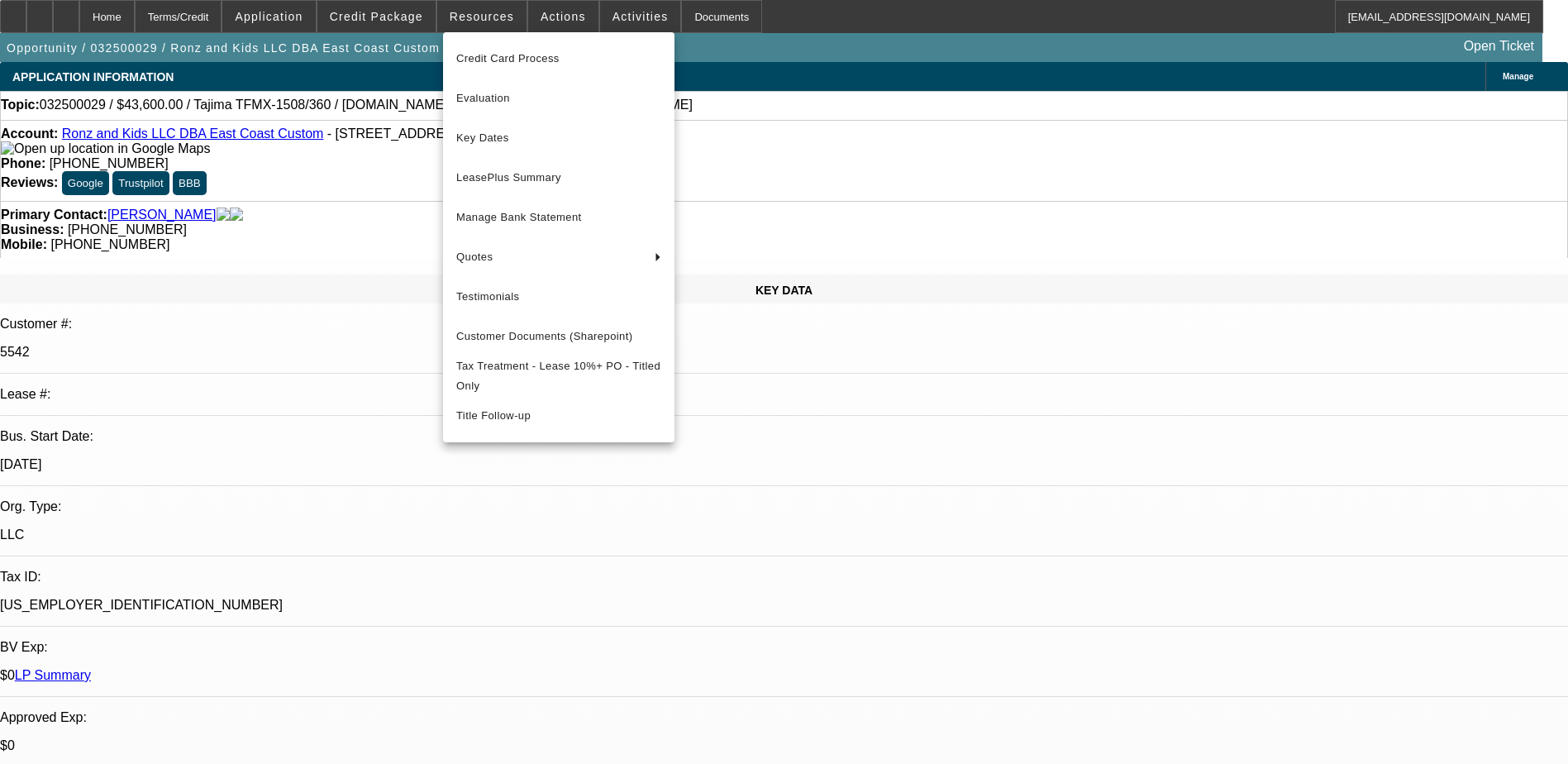
click at [381, 23] on div at bounding box center [784, 382] width 1568 height 764
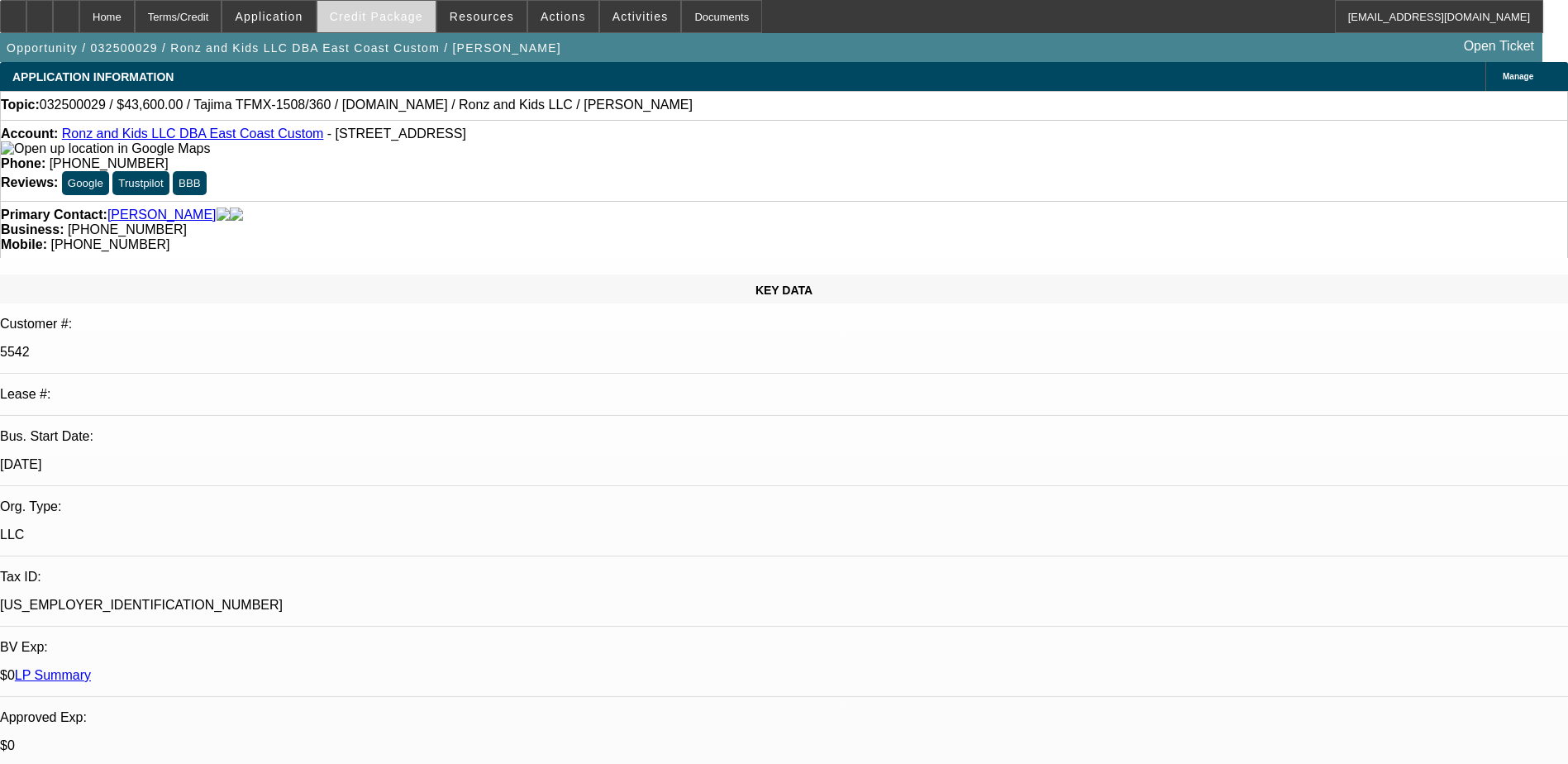
click at [379, 24] on span at bounding box center [376, 16] width 118 height 40
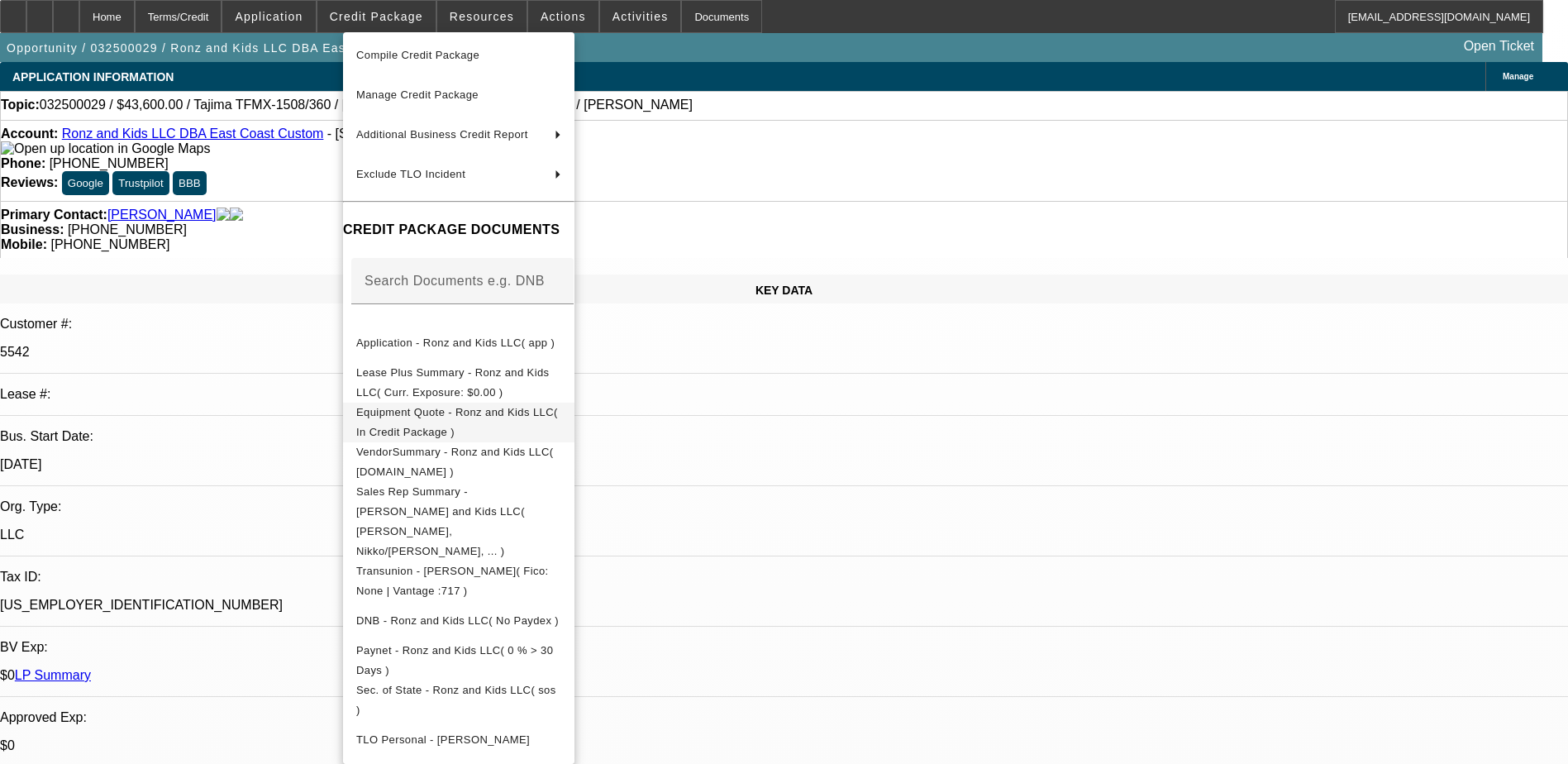
scroll to position [171, 0]
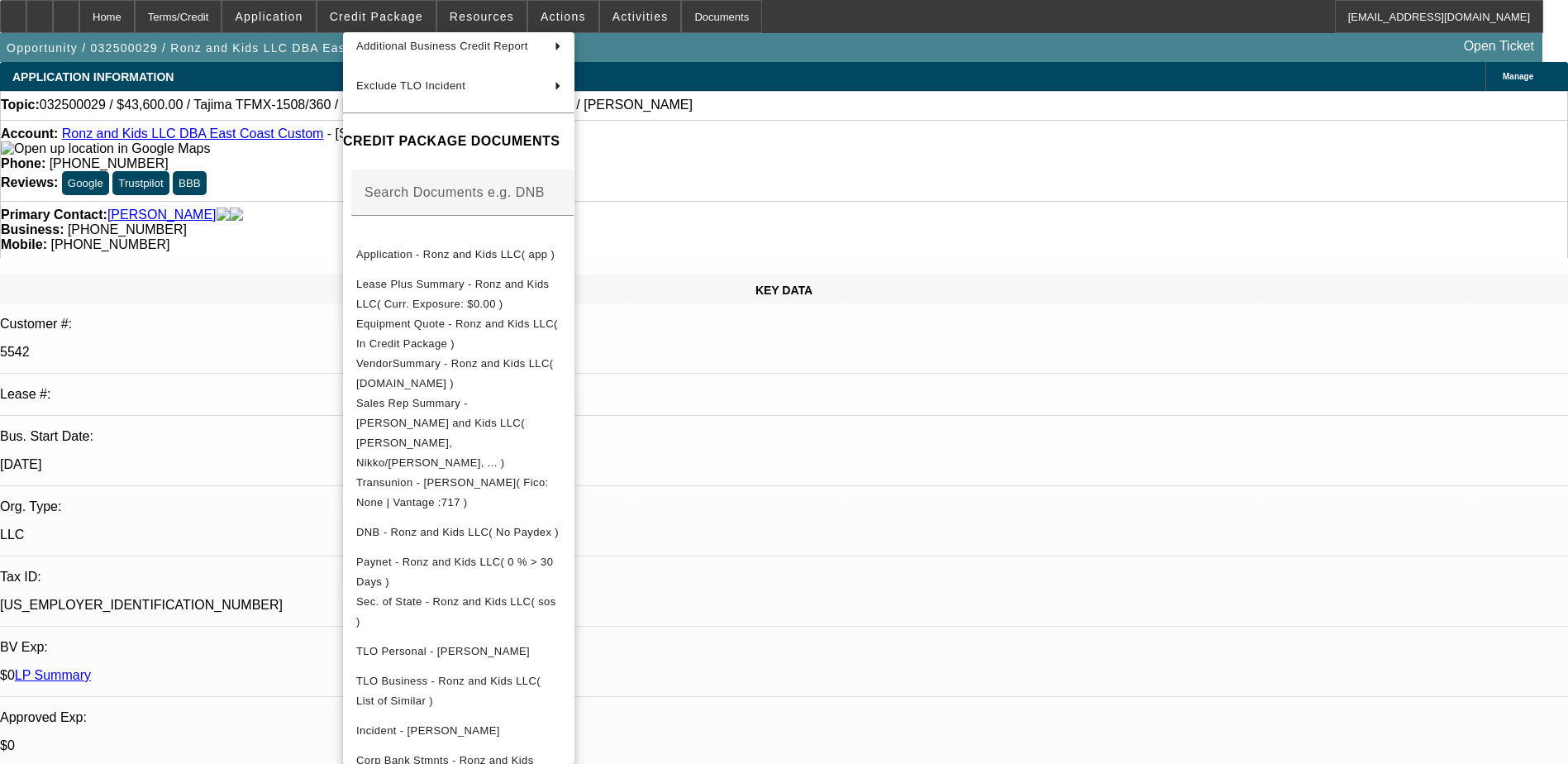
drag, startPoint x: 173, startPoint y: 461, endPoint x: 261, endPoint y: 428, distance: 94.0
click at [173, 459] on div at bounding box center [784, 382] width 1568 height 764
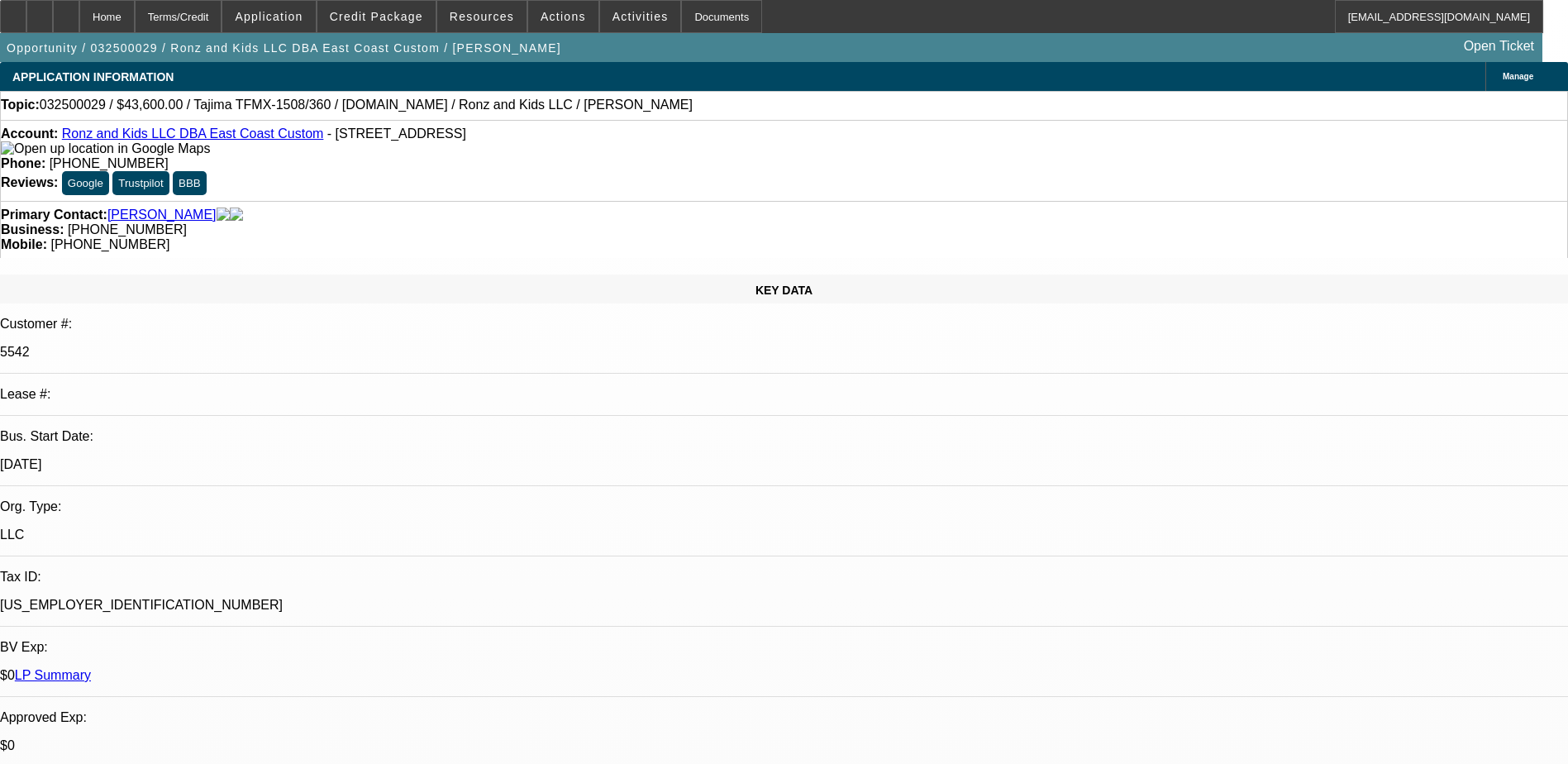
click at [154, 208] on link "[PERSON_NAME]" at bounding box center [161, 215] width 109 height 15
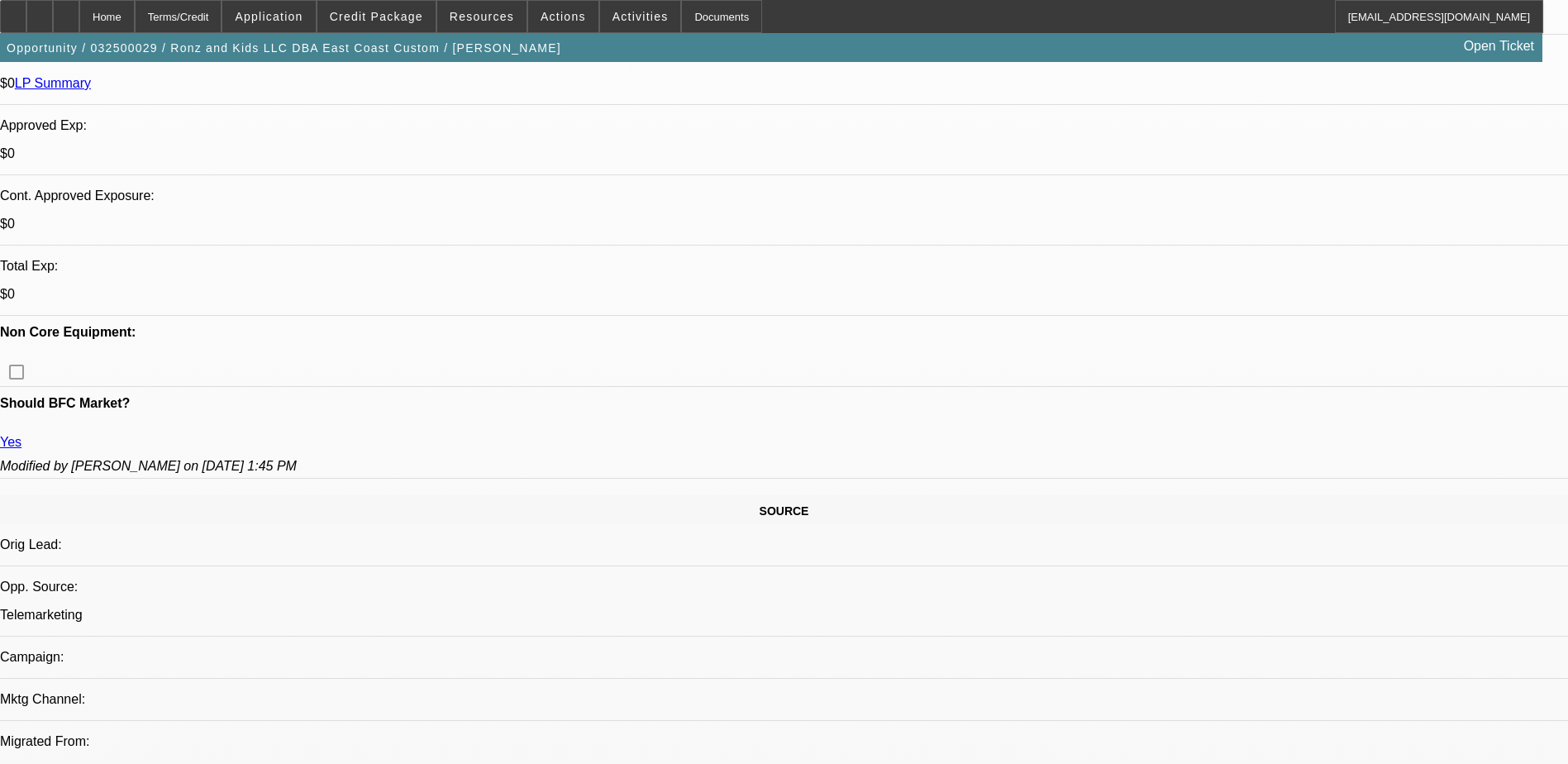
scroll to position [826, 0]
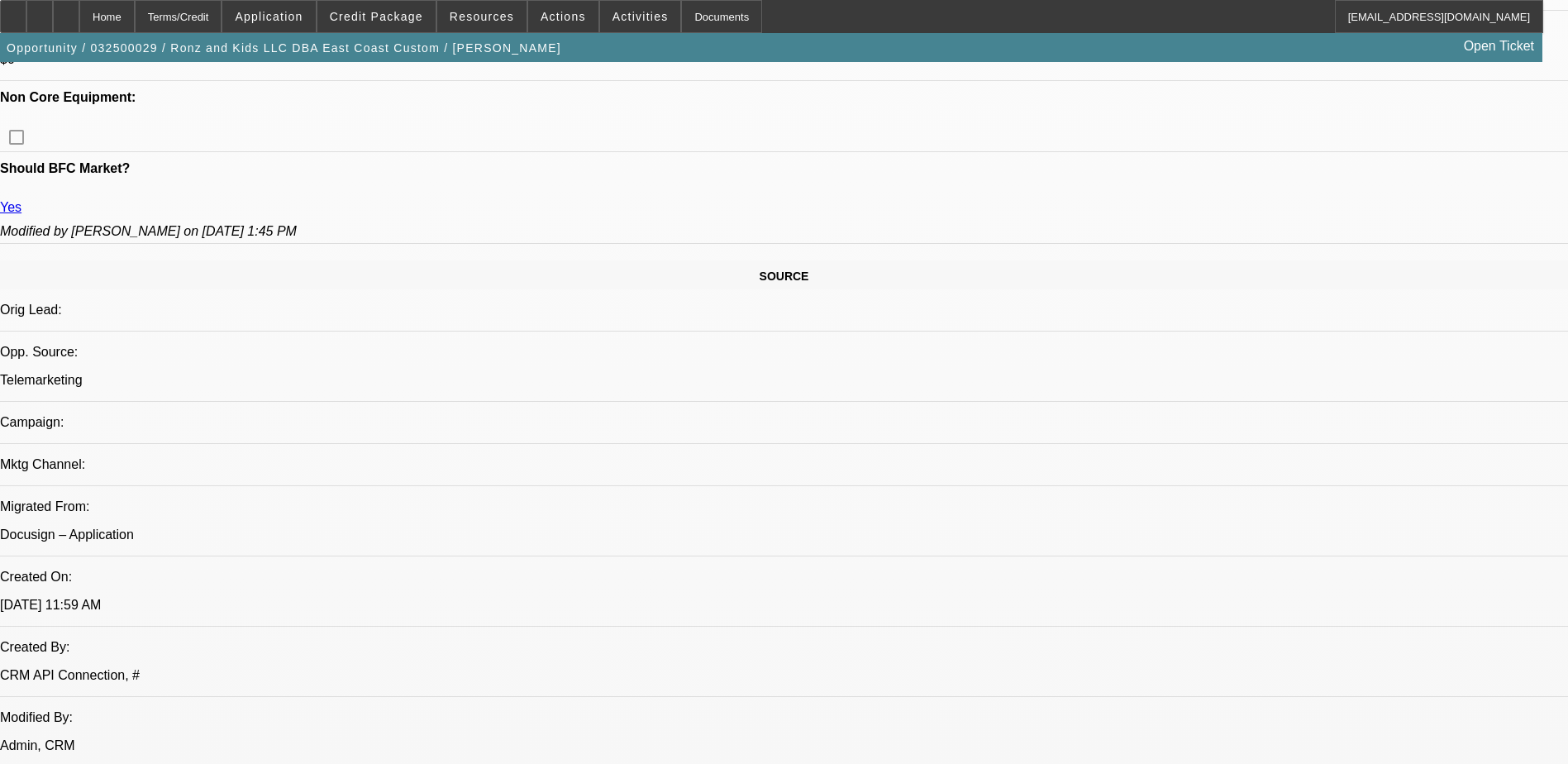
drag, startPoint x: 1262, startPoint y: 391, endPoint x: 1274, endPoint y: 393, distance: 12.2
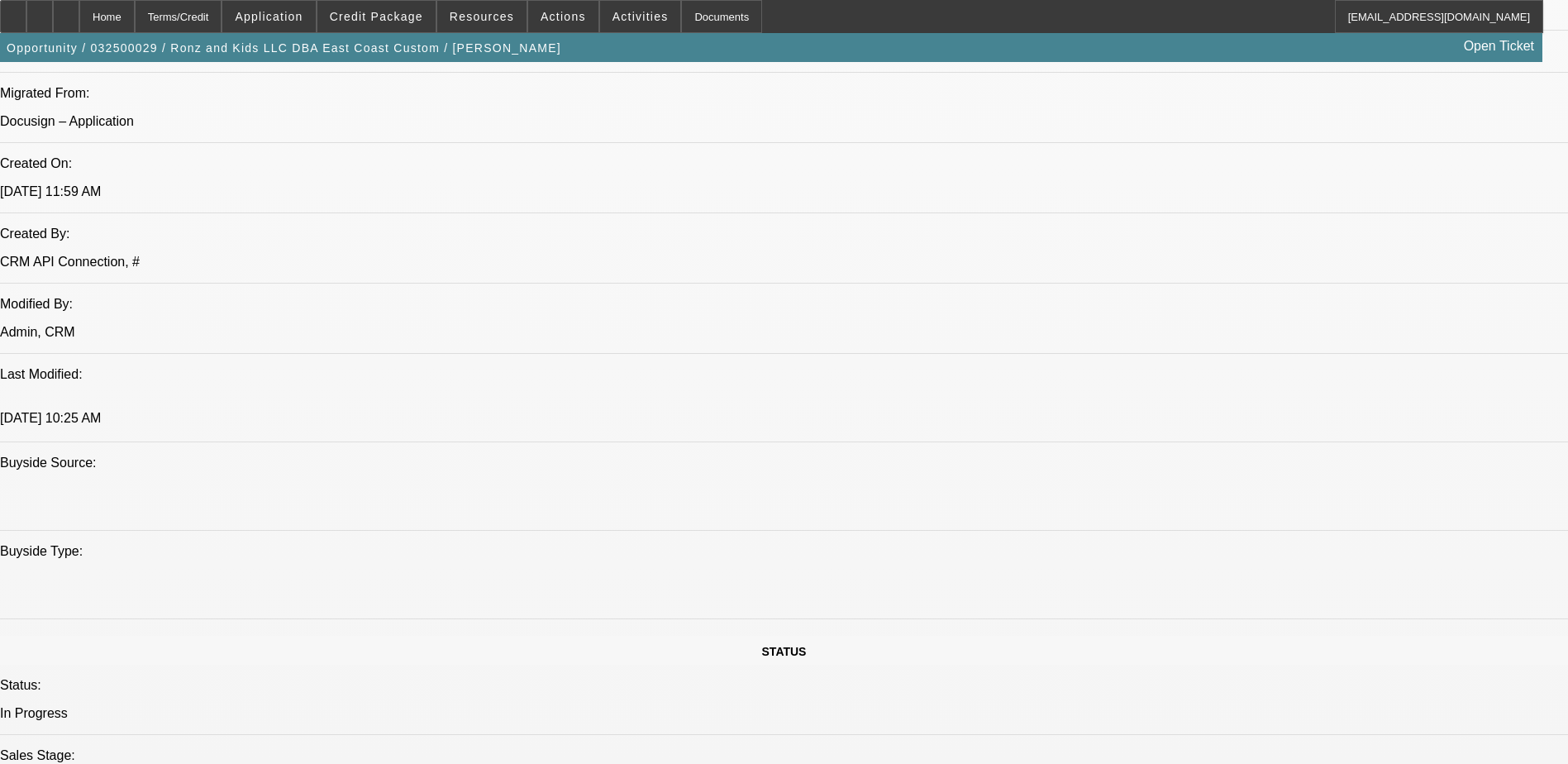
drag, startPoint x: 1227, startPoint y: 342, endPoint x: 1226, endPoint y: 331, distance: 11.0
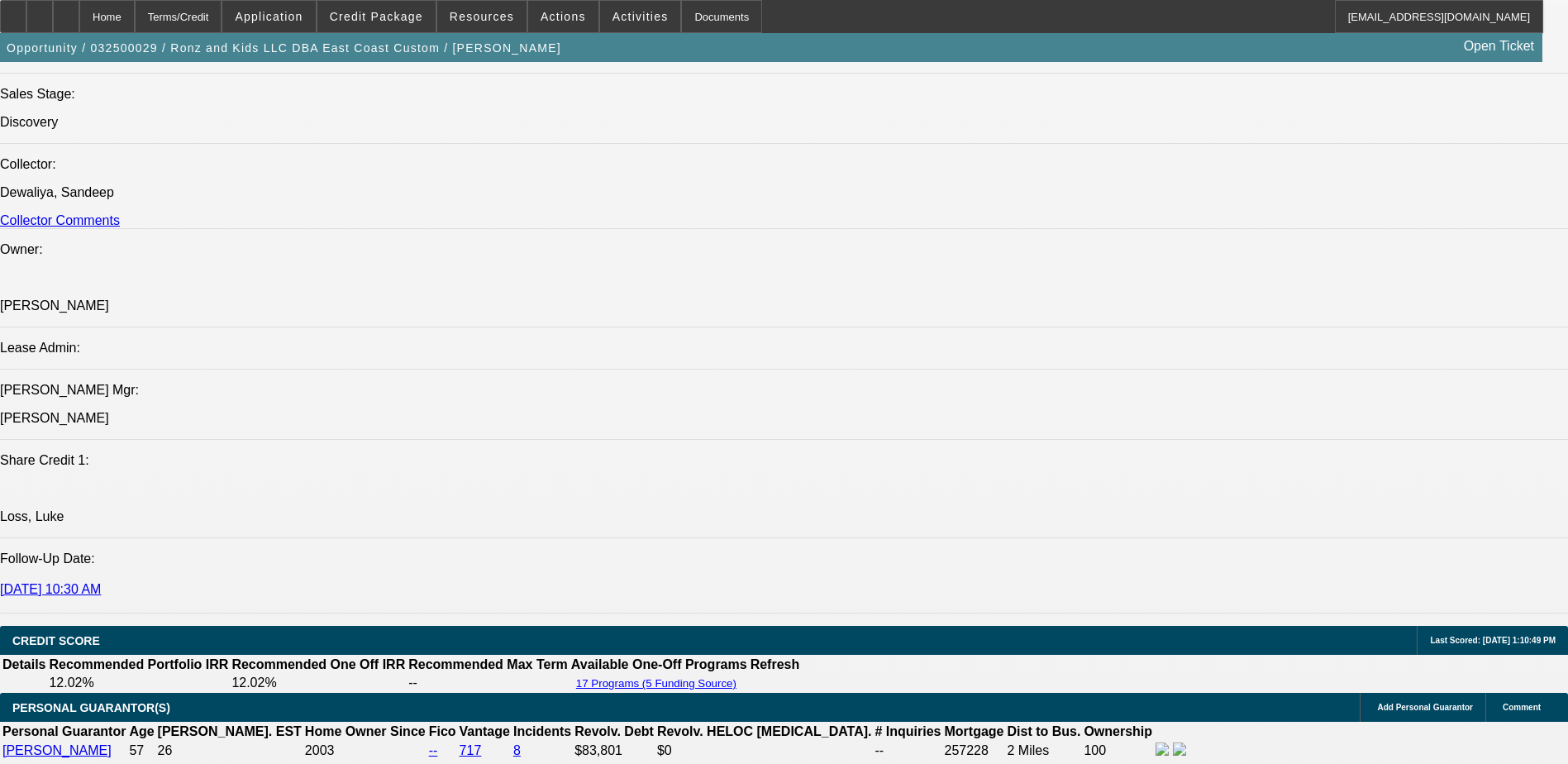
scroll to position [2268, 0]
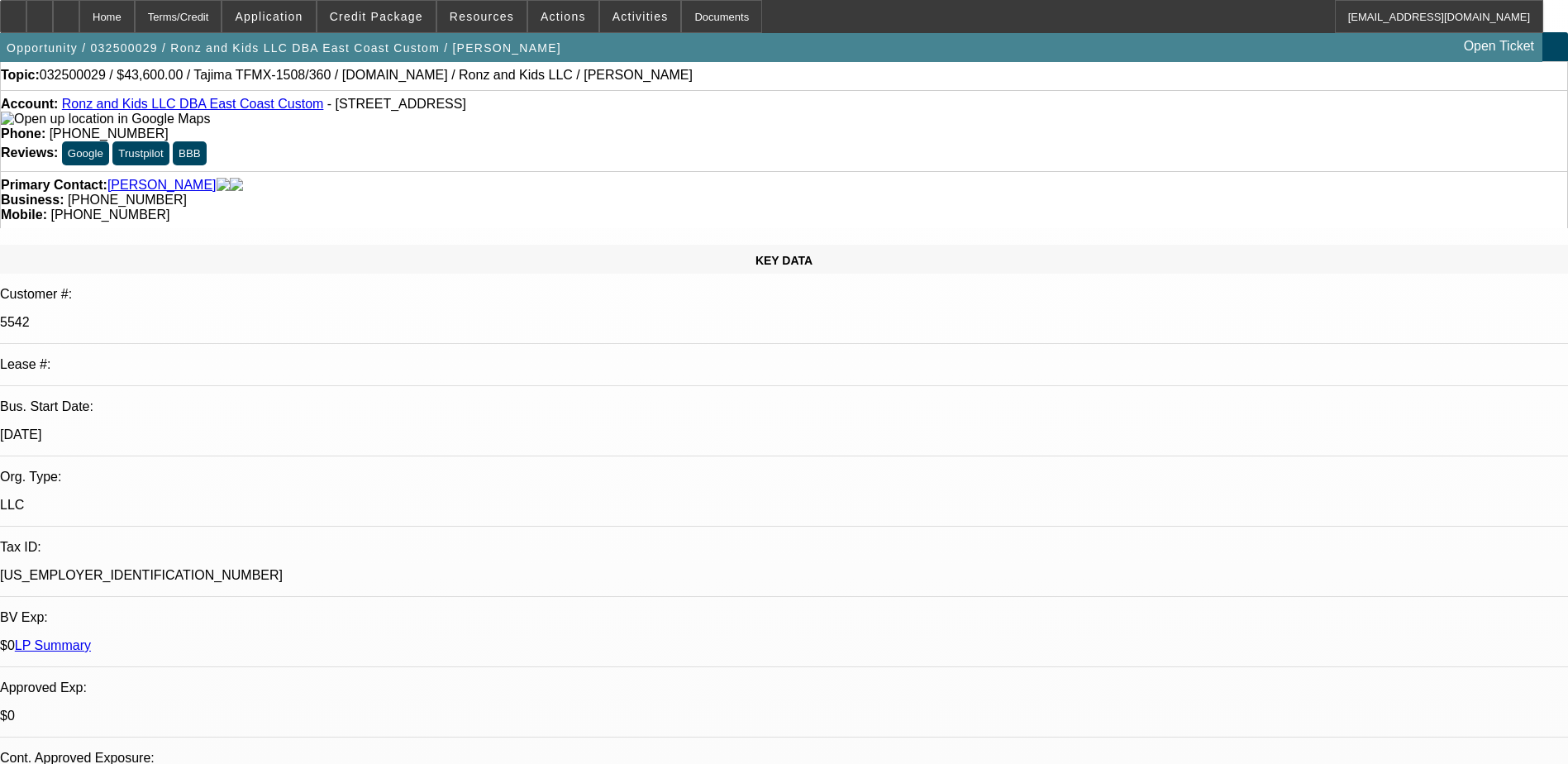
scroll to position [0, 0]
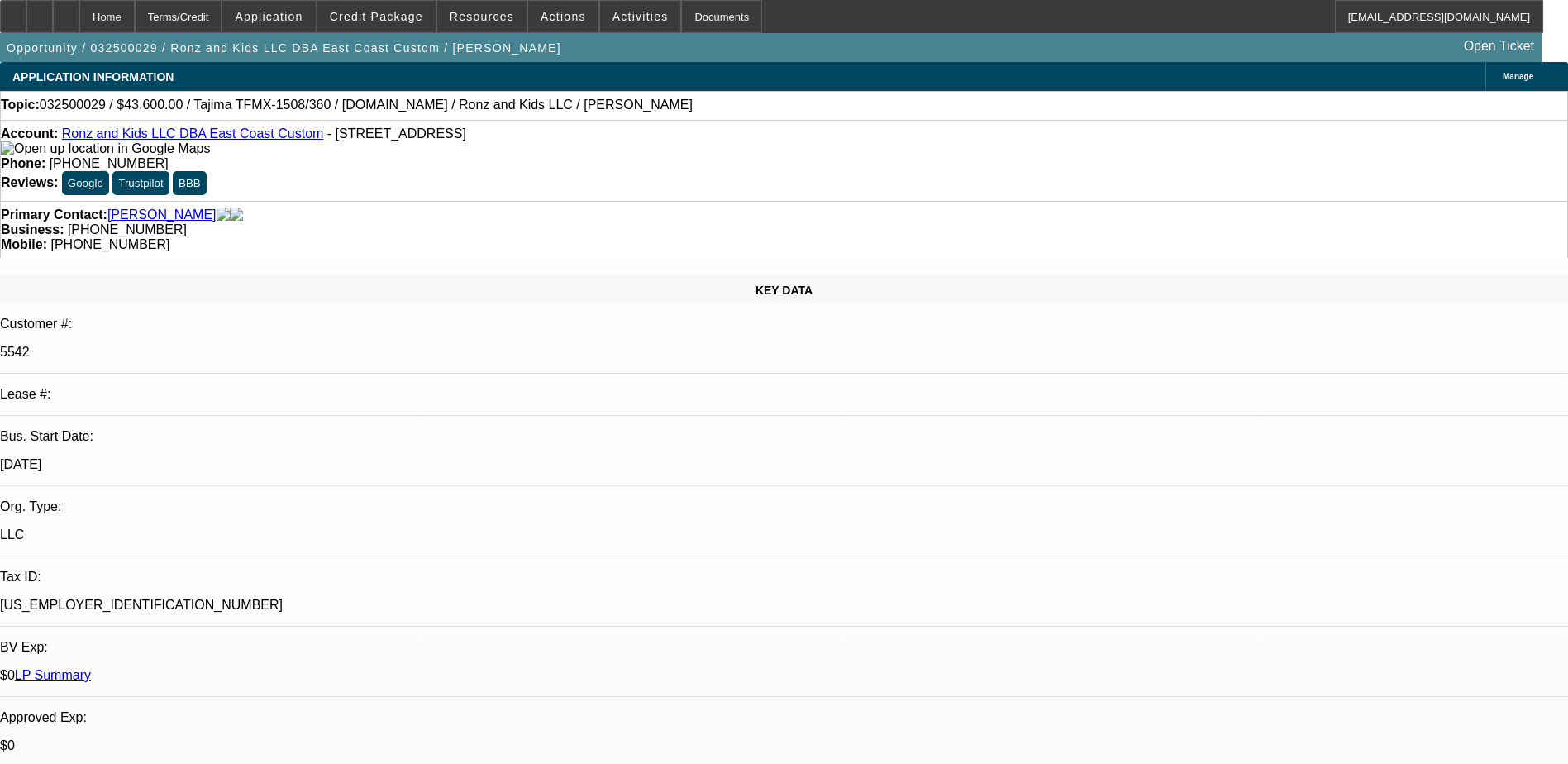
drag, startPoint x: 1111, startPoint y: 327, endPoint x: 1157, endPoint y: 309, distance: 49.4
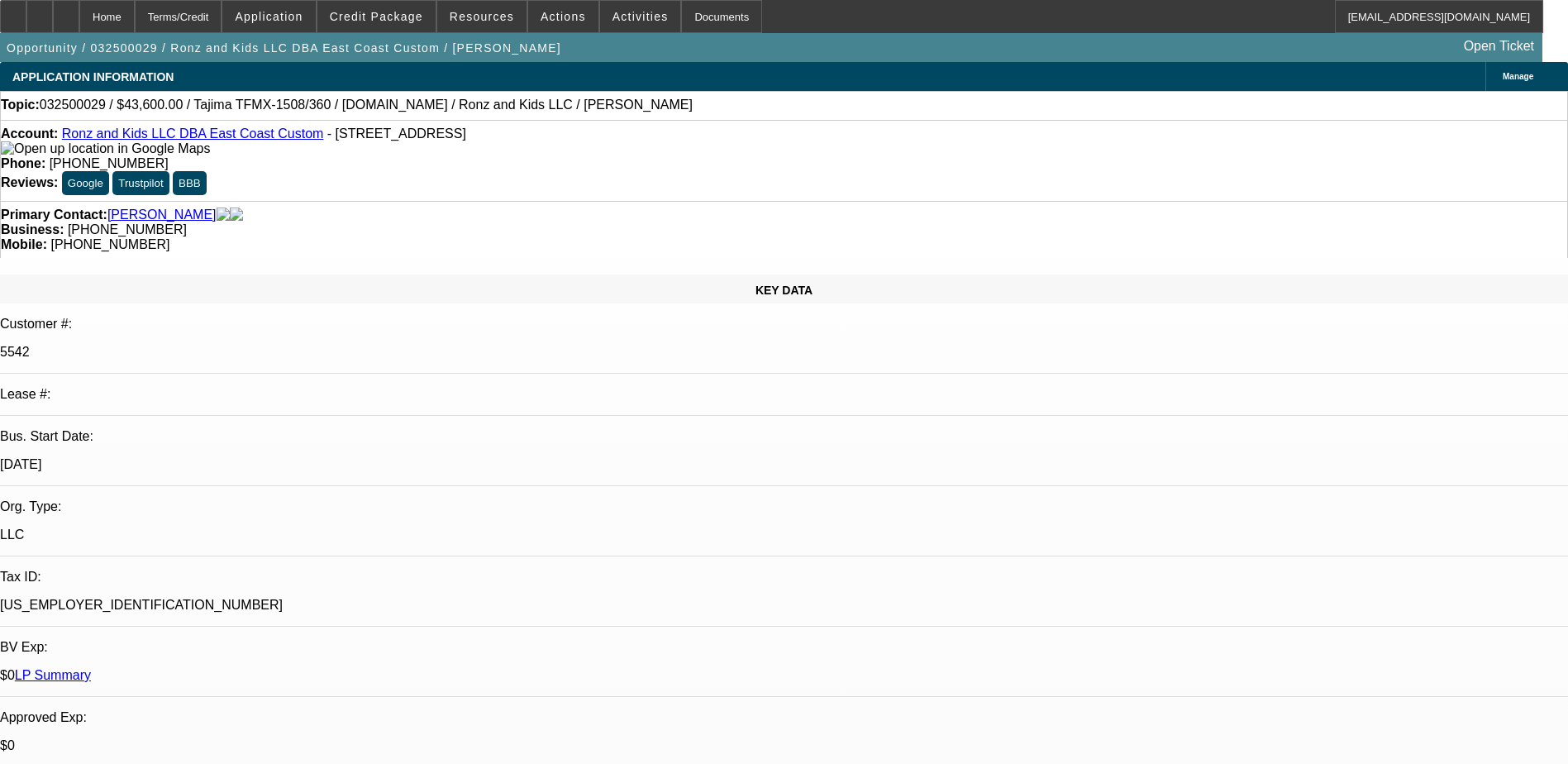
radio input "true"
type textarea "s"
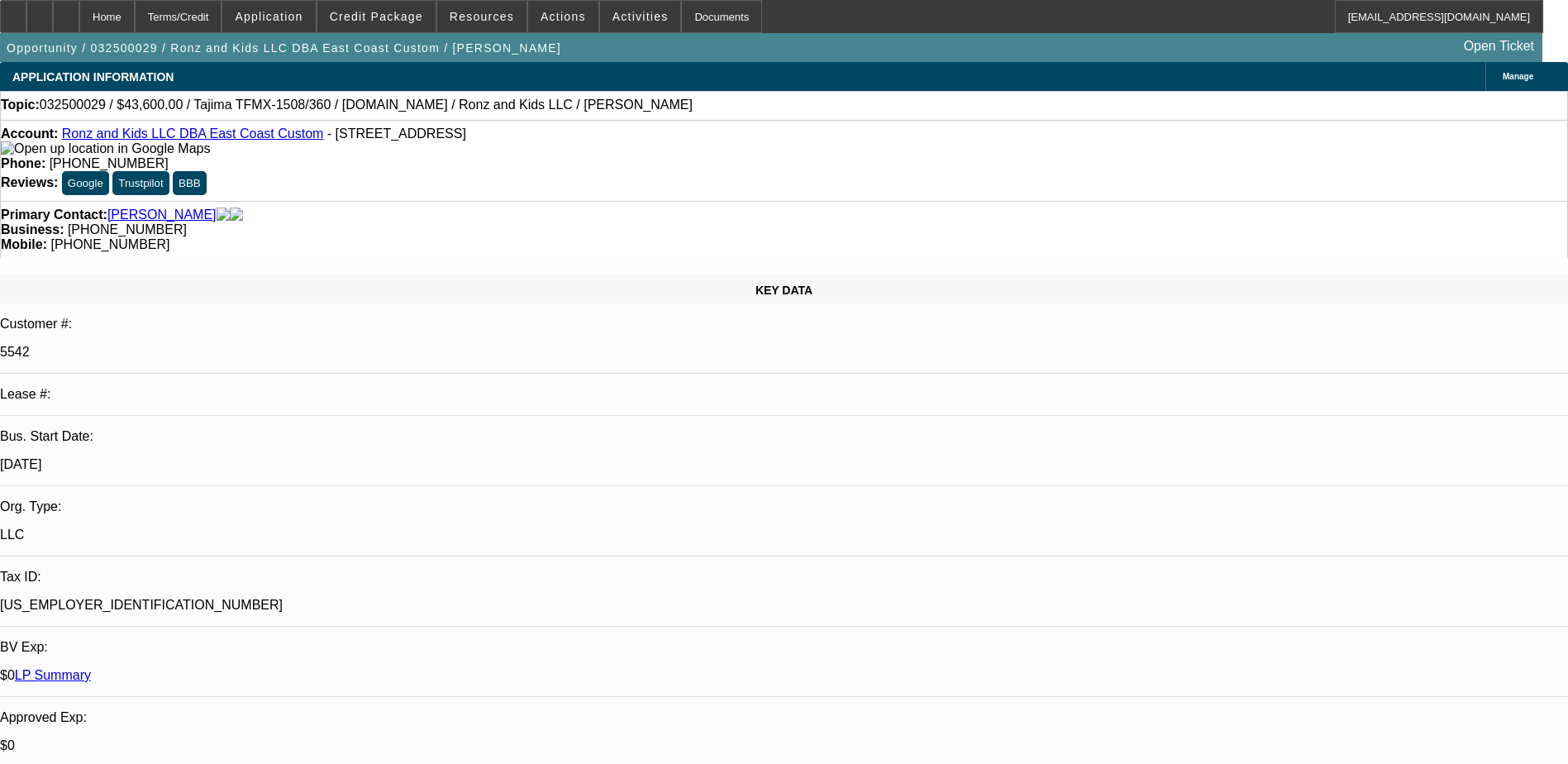
type textarea "got in touch with [PERSON_NAME], might be looking for an 8 head [PERSON_NAME] s…"
radio input "true"
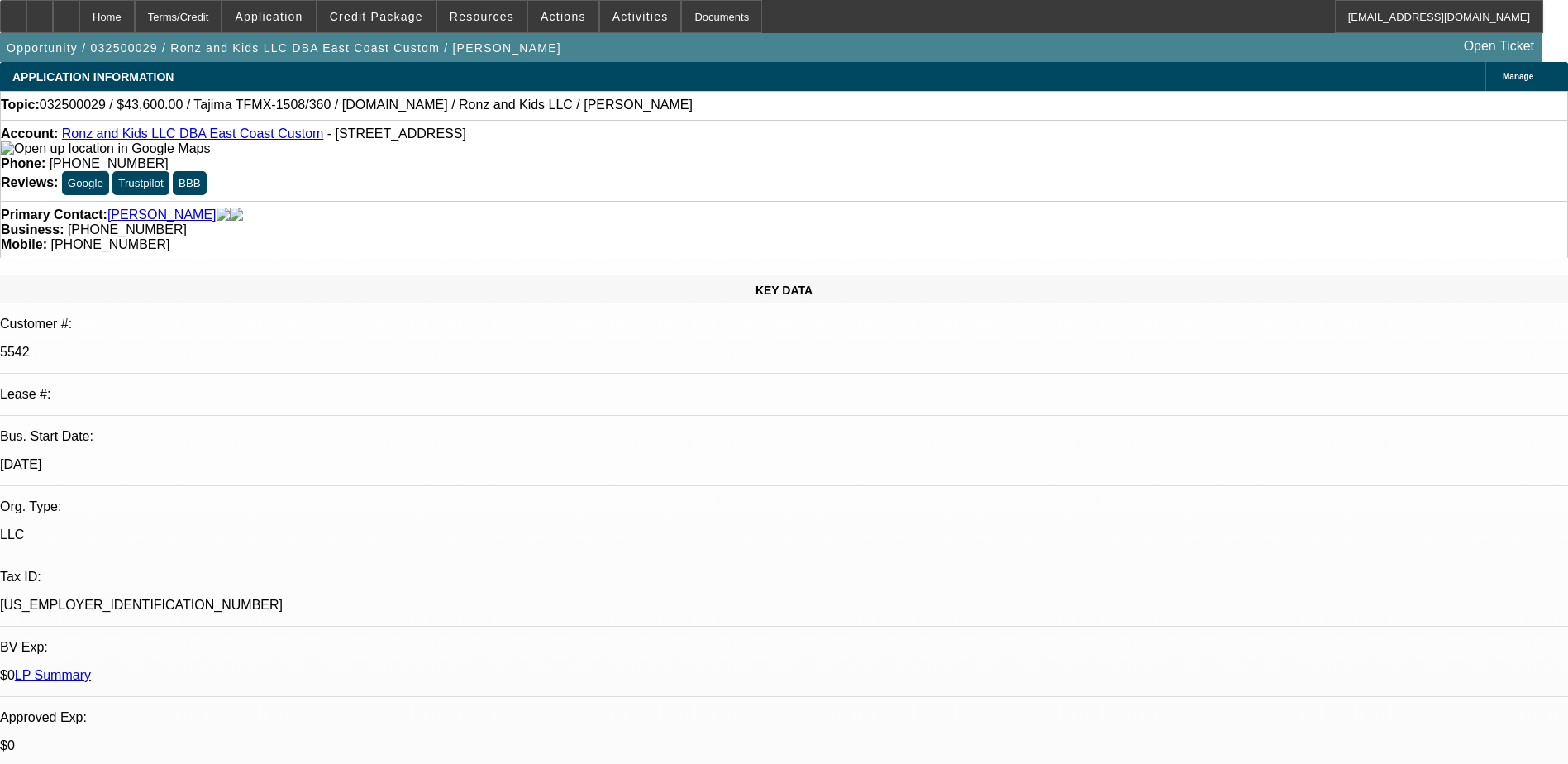
scroll to position [0, 0]
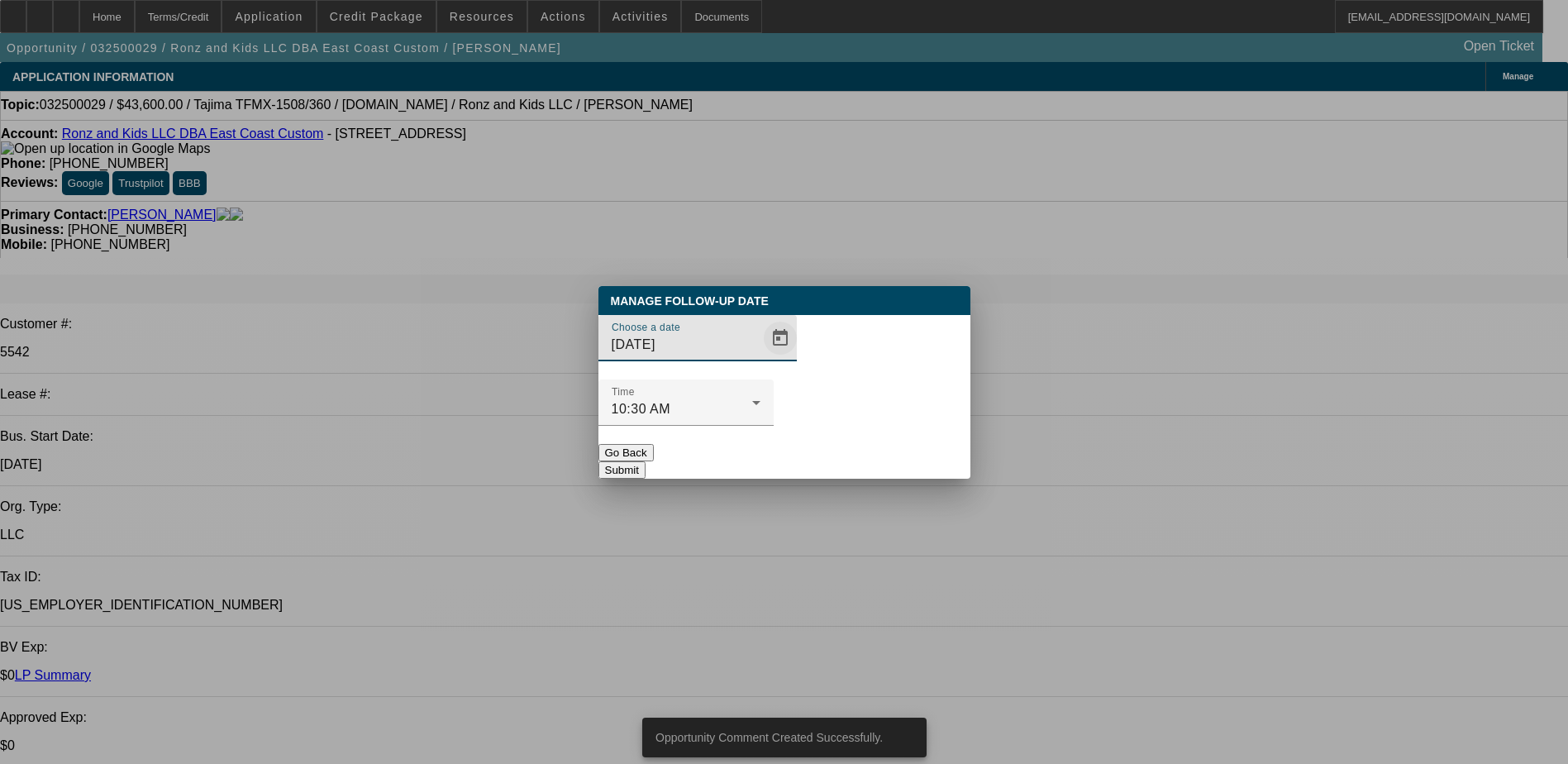
click at [762, 358] on span "Open calendar" at bounding box center [780, 338] width 40 height 40
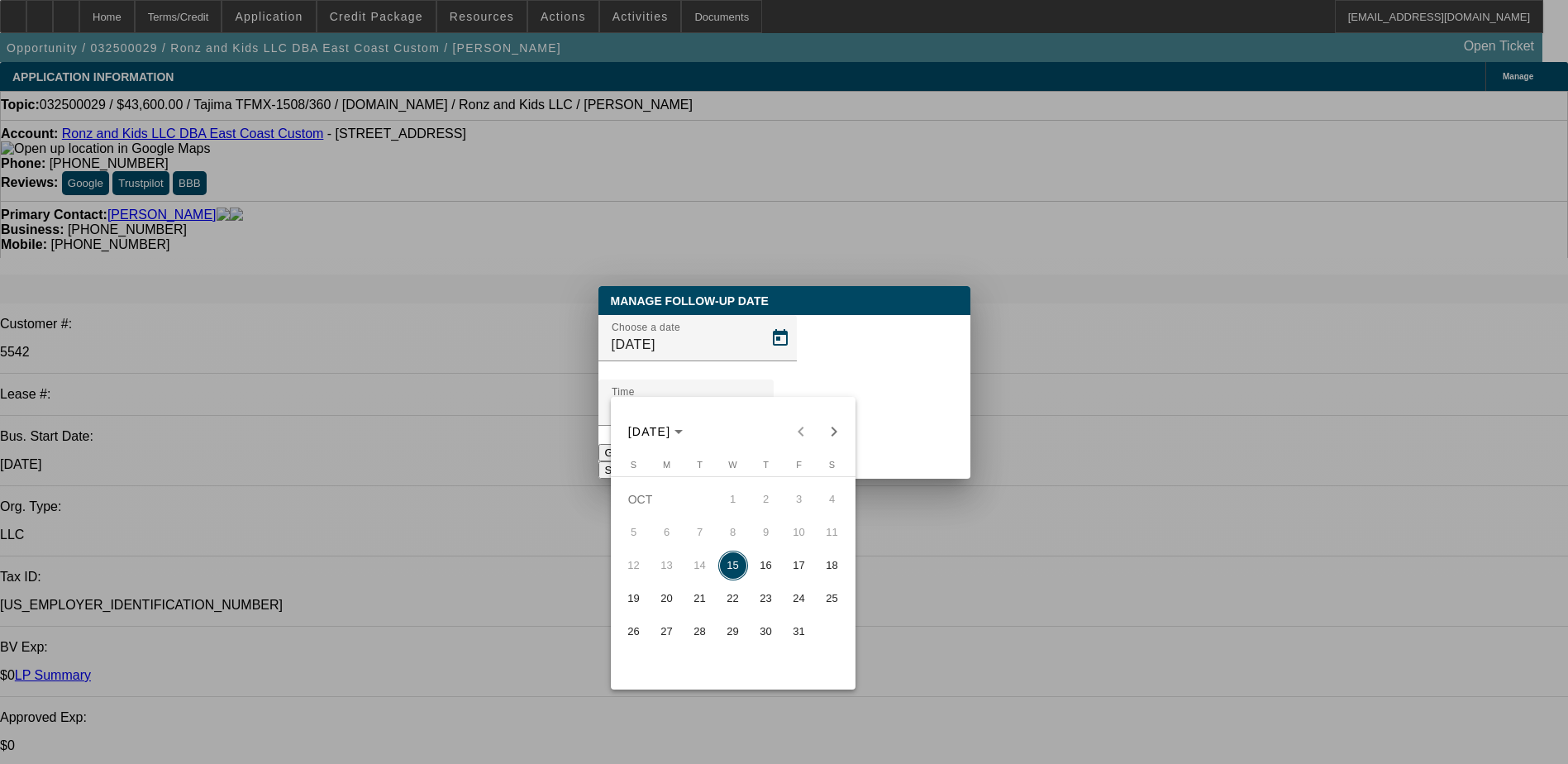
click at [771, 605] on span "23" at bounding box center [766, 598] width 30 height 30
type input "10/23/2025"
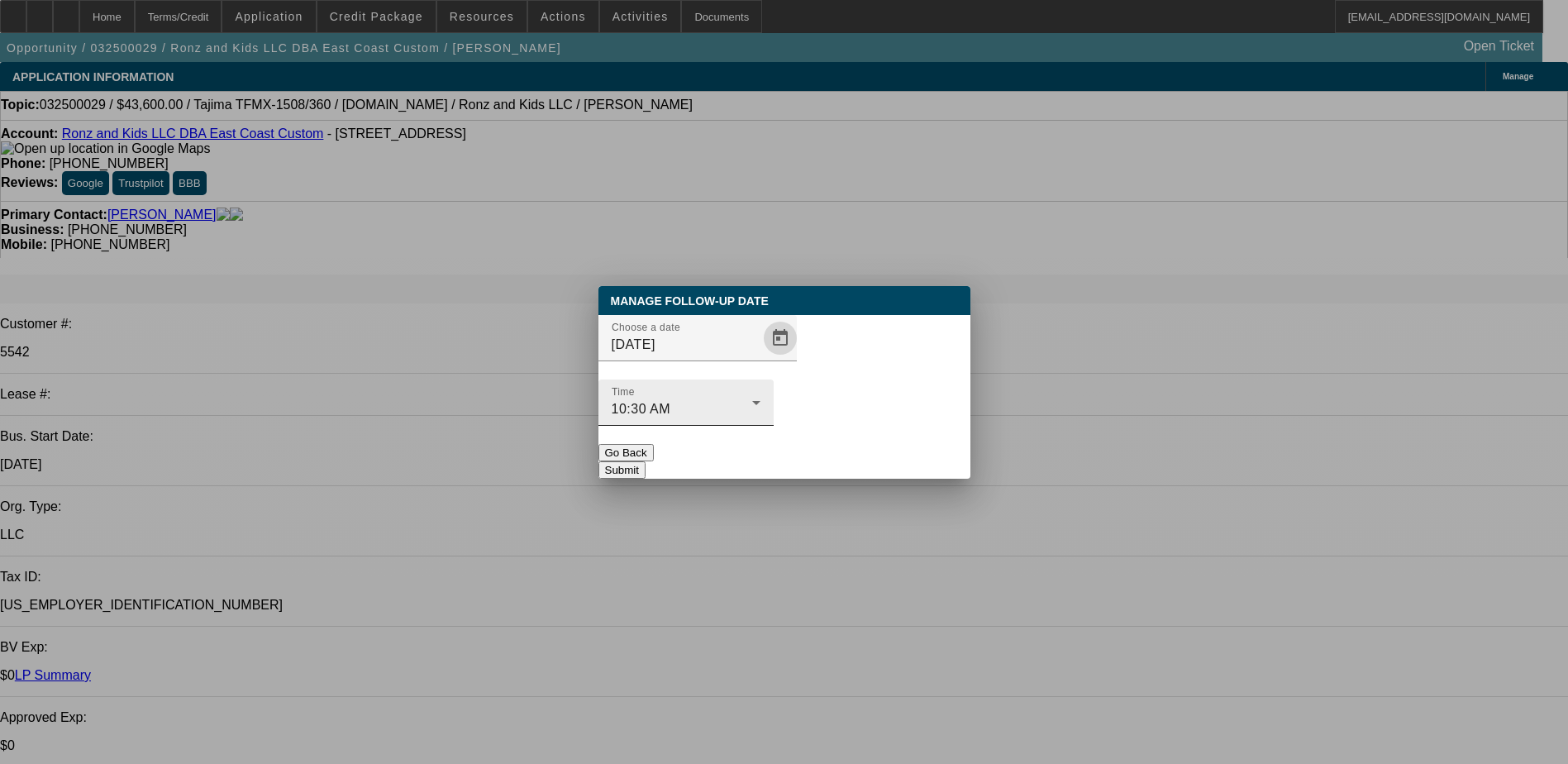
click at [752, 399] on div "10:30 AM" at bounding box center [681, 409] width 141 height 20
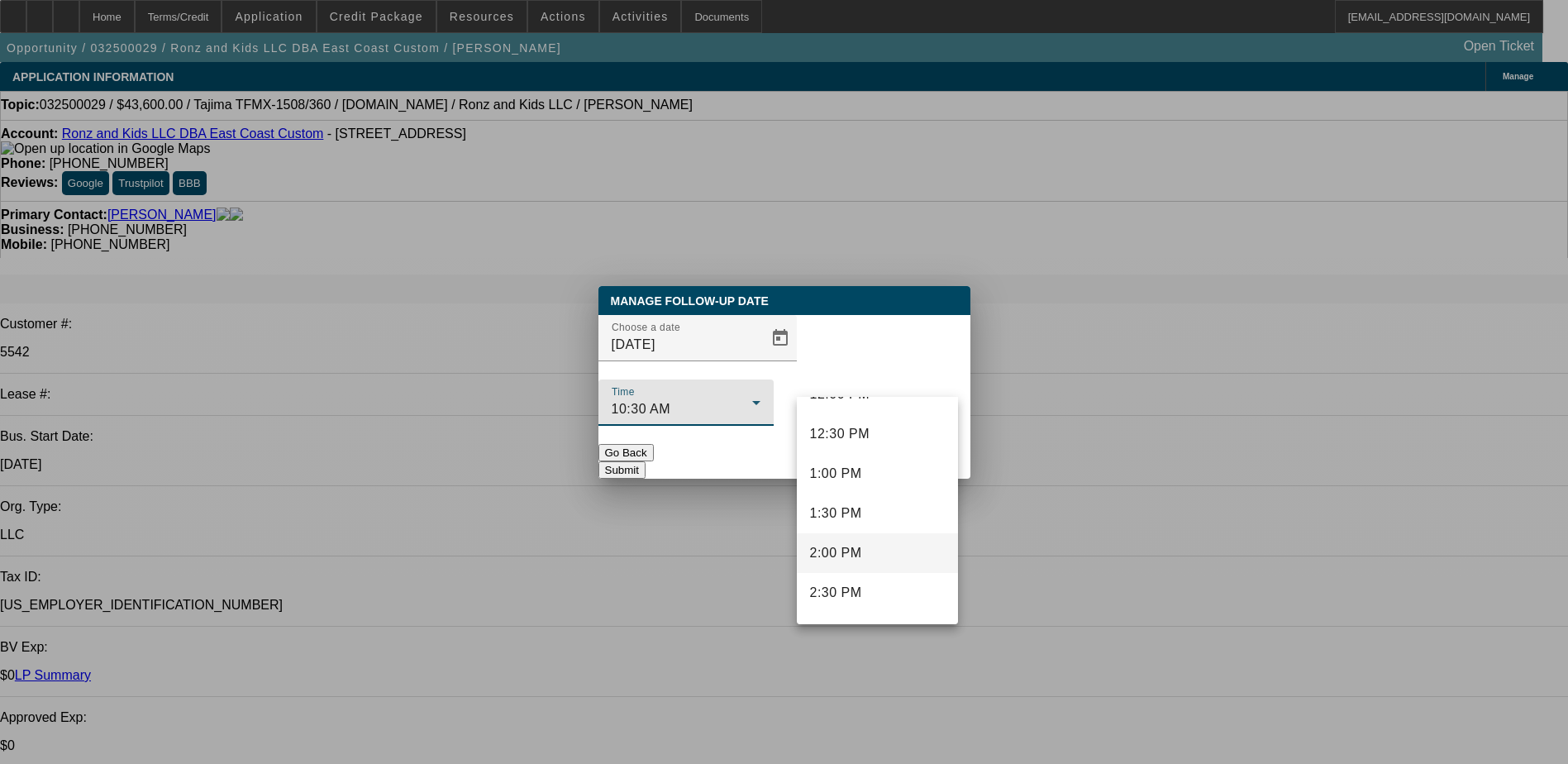
scroll to position [983, 0]
click at [846, 550] on span "2:00 PM" at bounding box center [836, 551] width 52 height 20
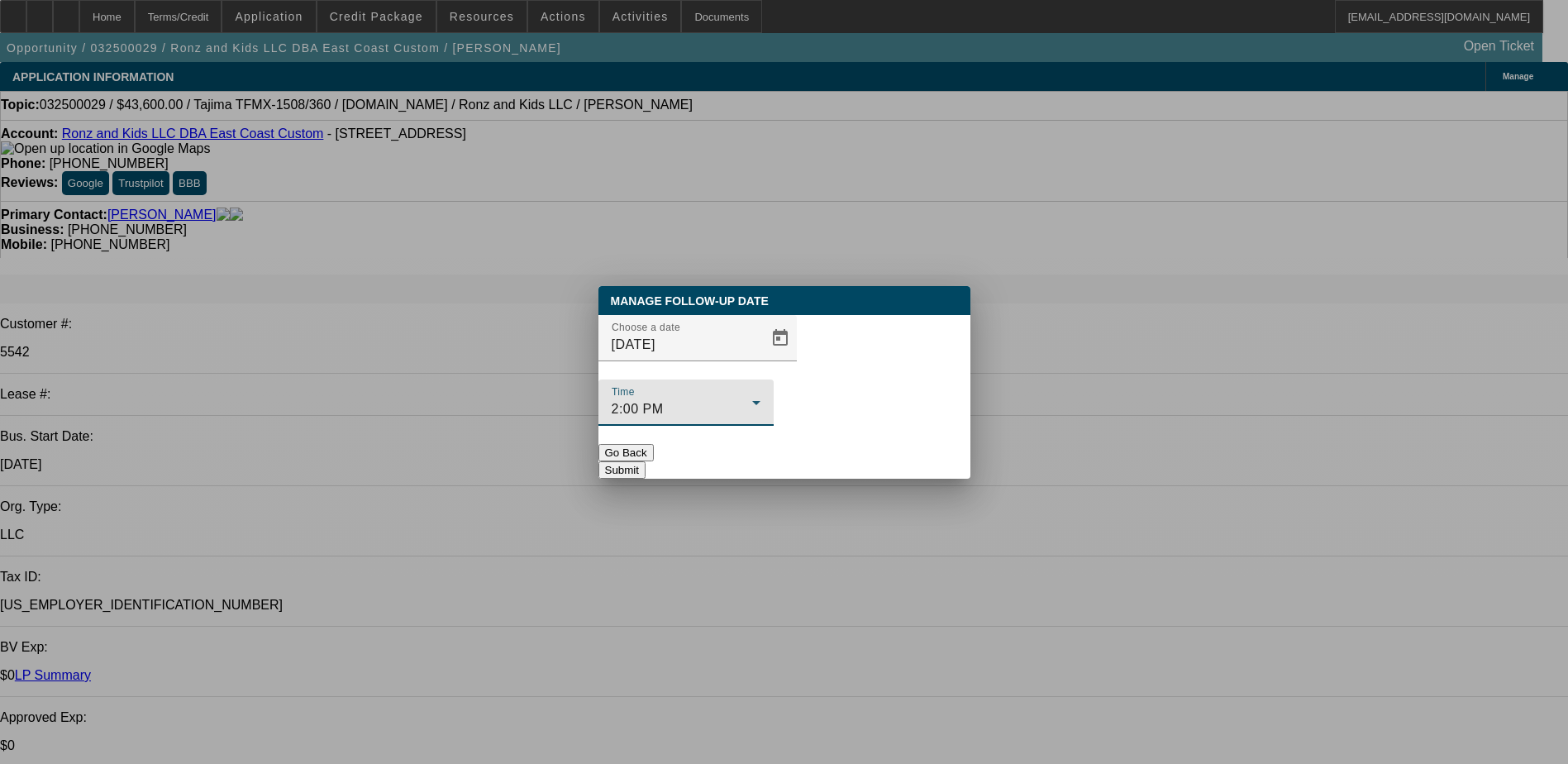
click at [752, 399] on div "2:00 PM" at bounding box center [681, 409] width 141 height 20
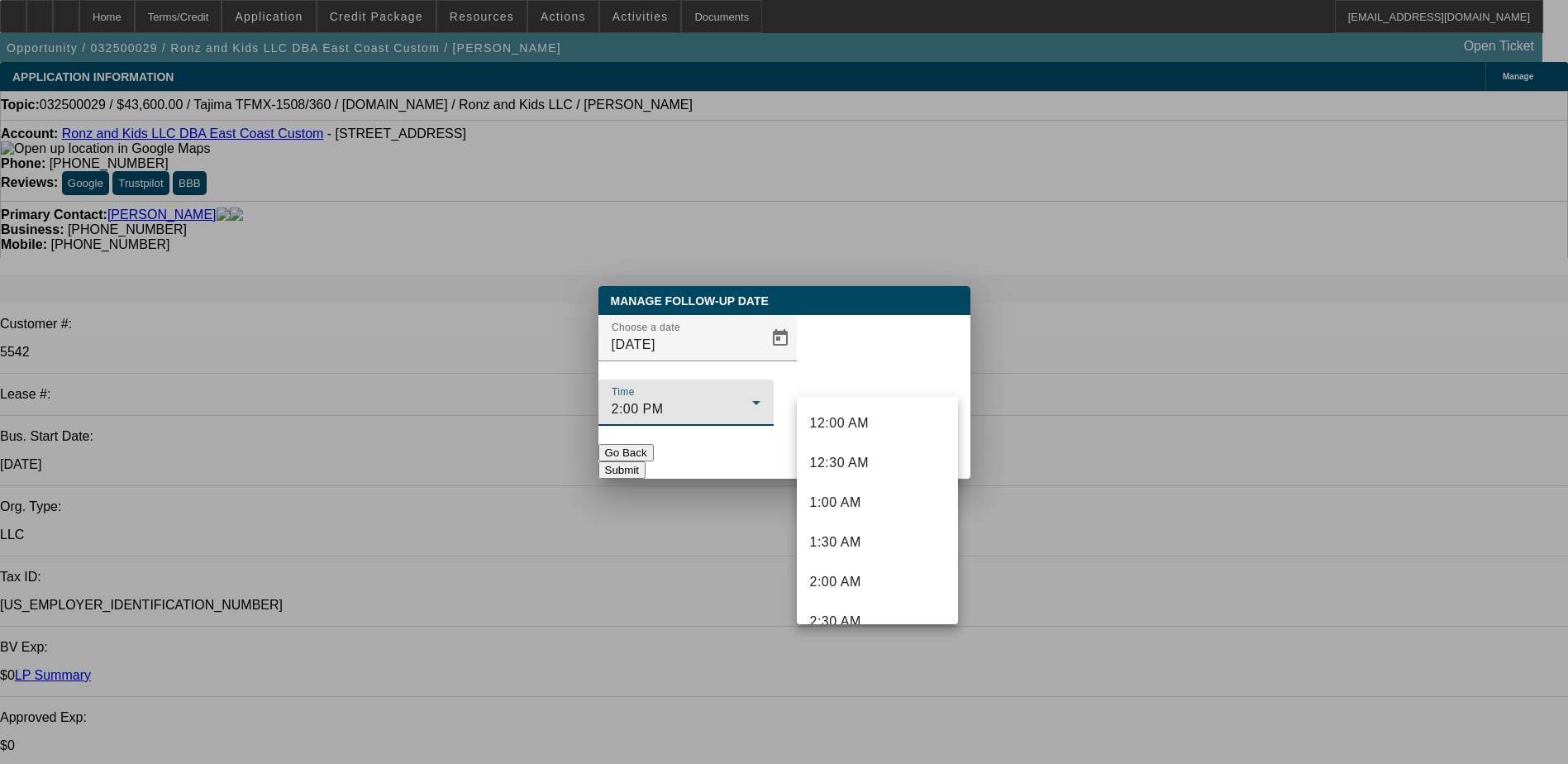
scroll to position [930, 0]
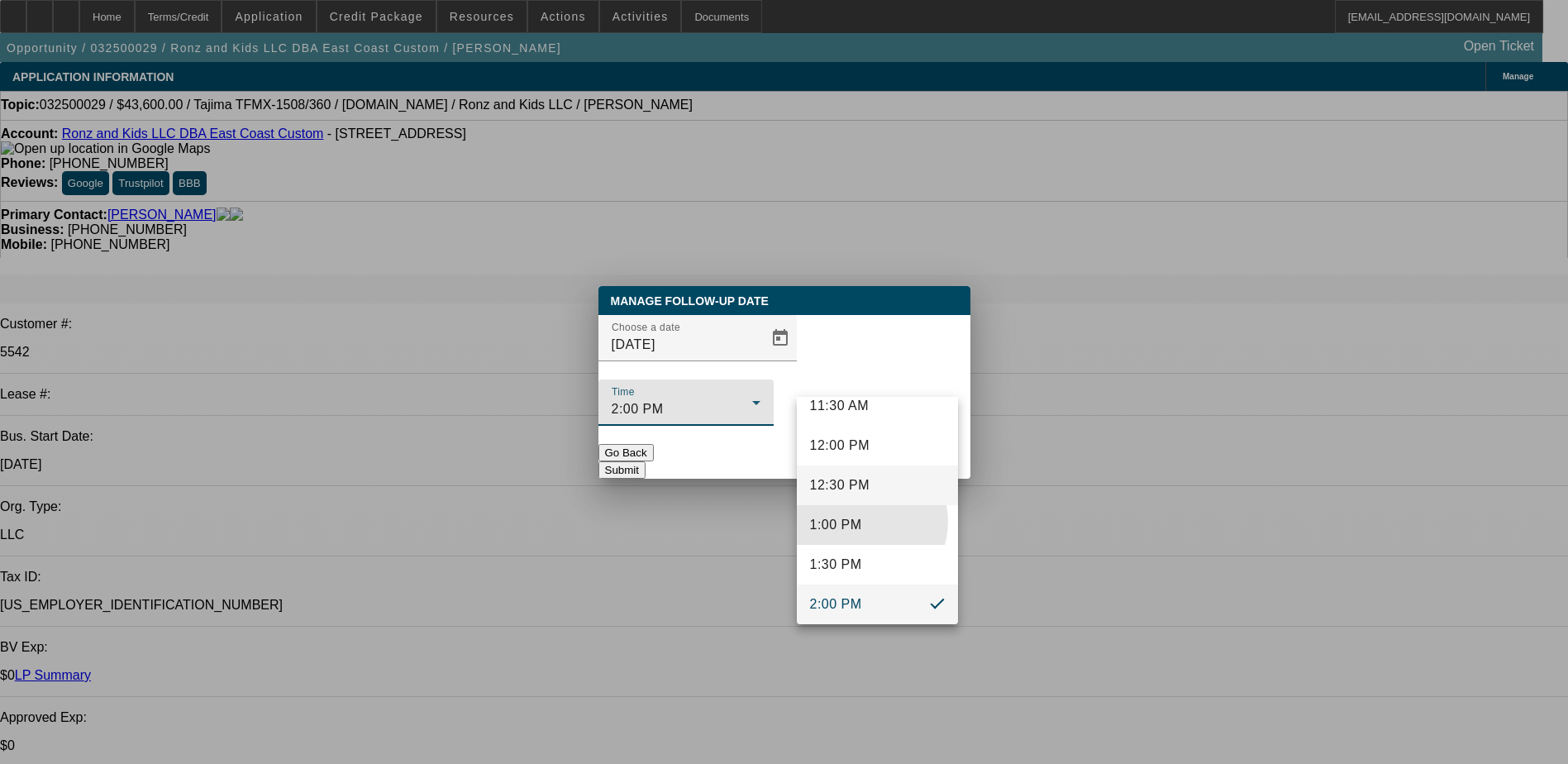
drag, startPoint x: 863, startPoint y: 521, endPoint x: 863, endPoint y: 471, distance: 50.0
click at [865, 518] on mat-option "1:00 PM" at bounding box center [877, 525] width 161 height 40
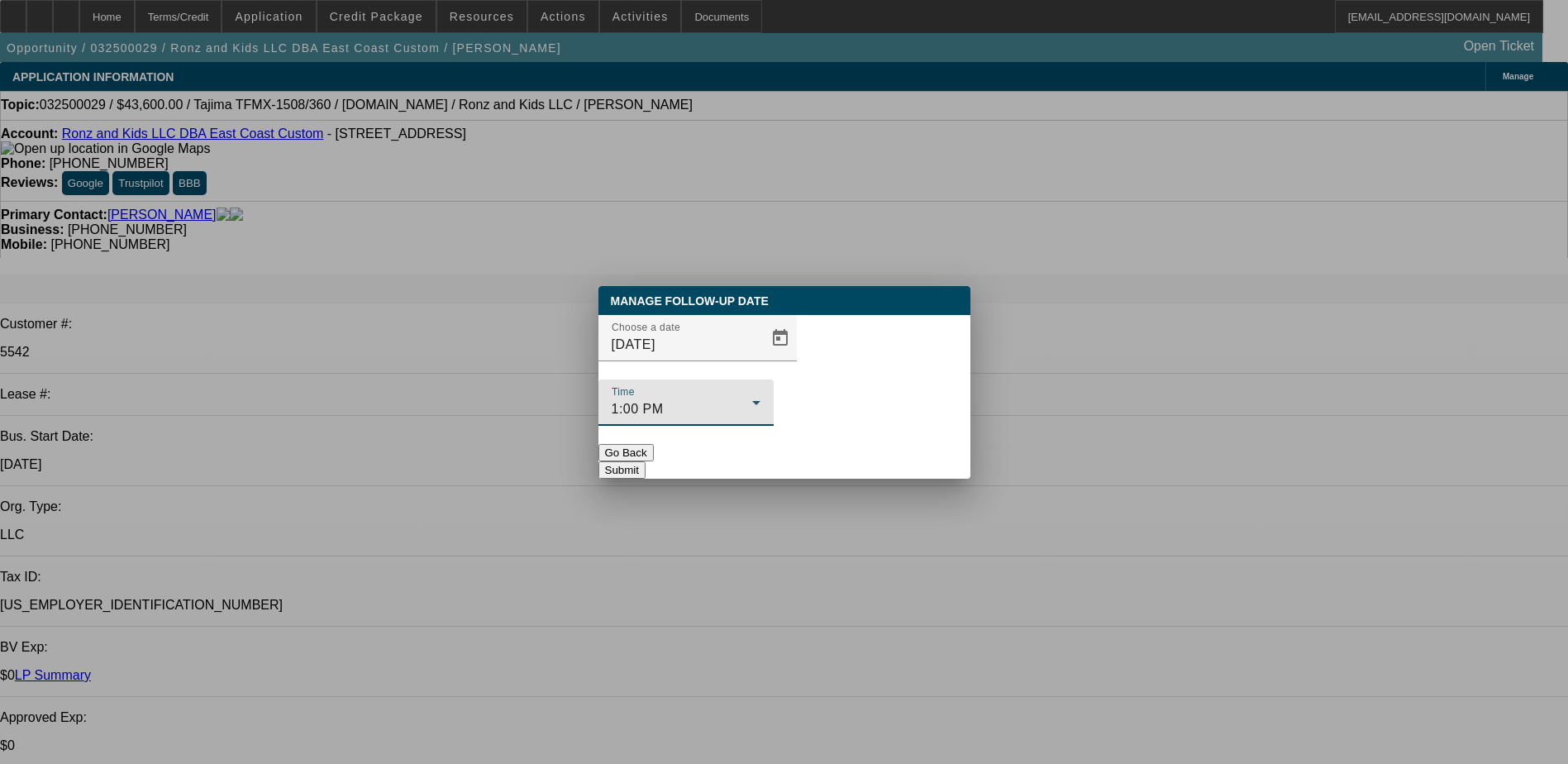
click at [646, 462] on button "Submit" at bounding box center [622, 470] width 47 height 18
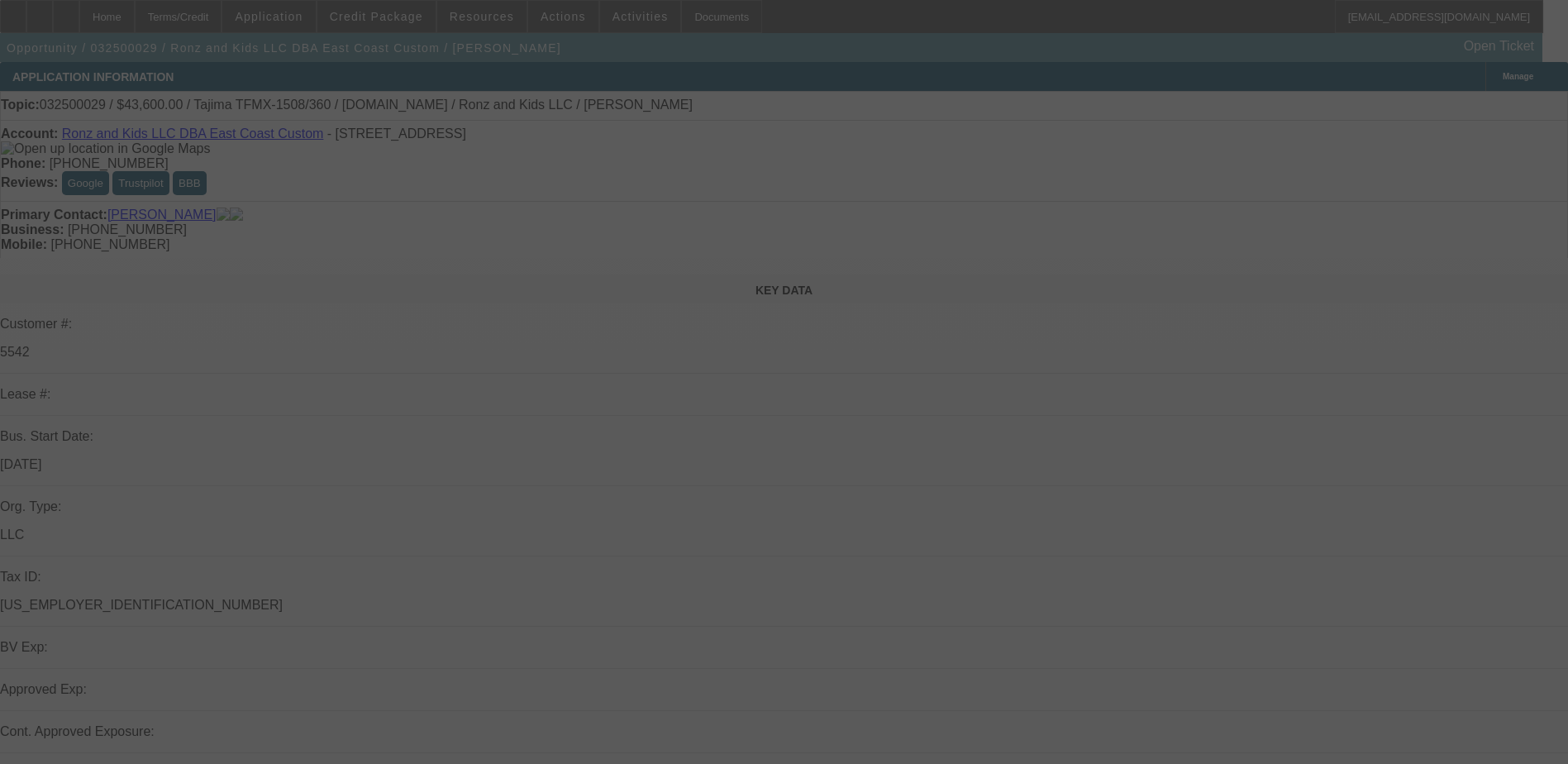
click at [283, 359] on div at bounding box center [784, 382] width 1568 height 764
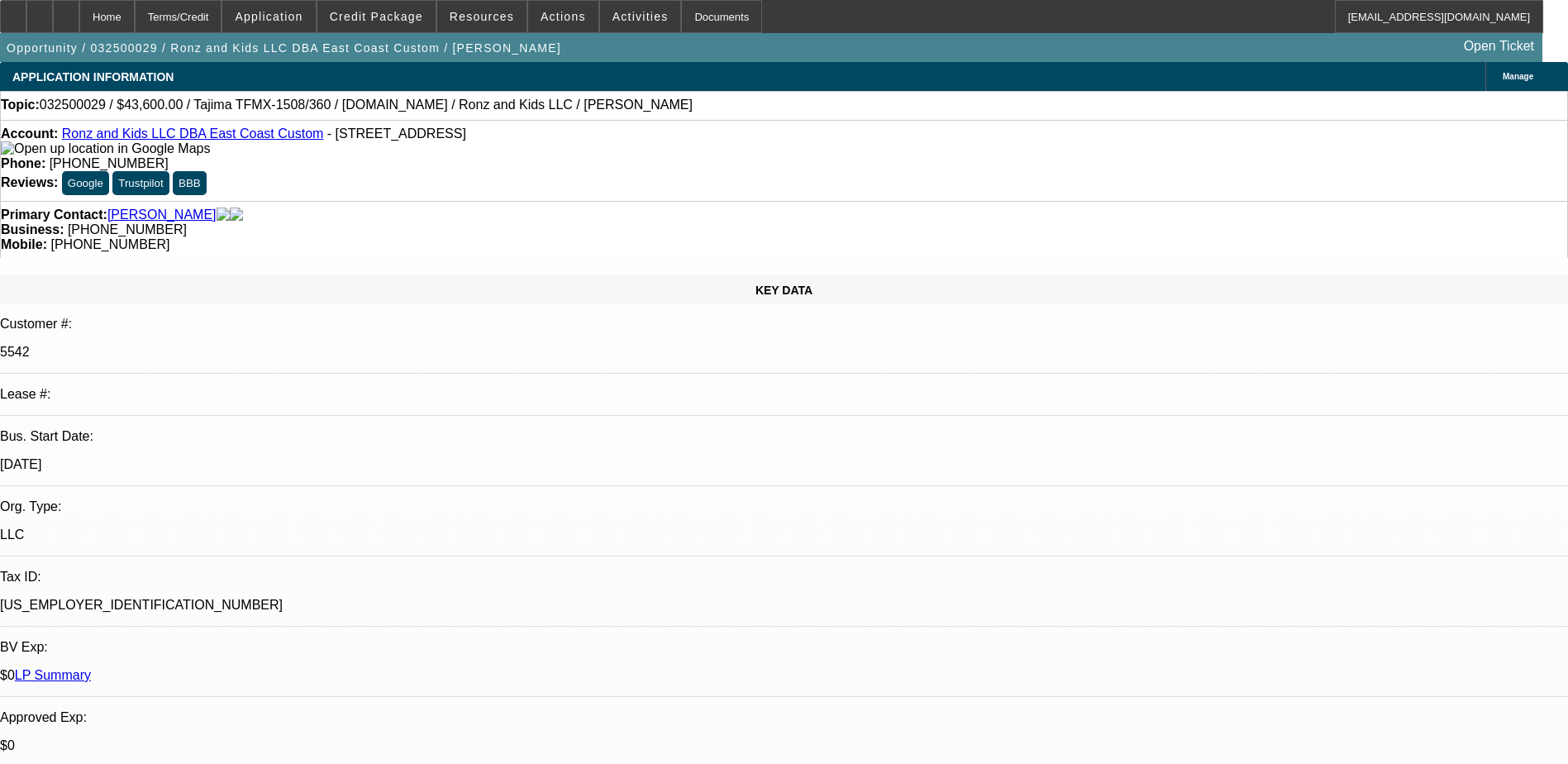
select select "0"
select select "2"
select select "0"
select select "2"
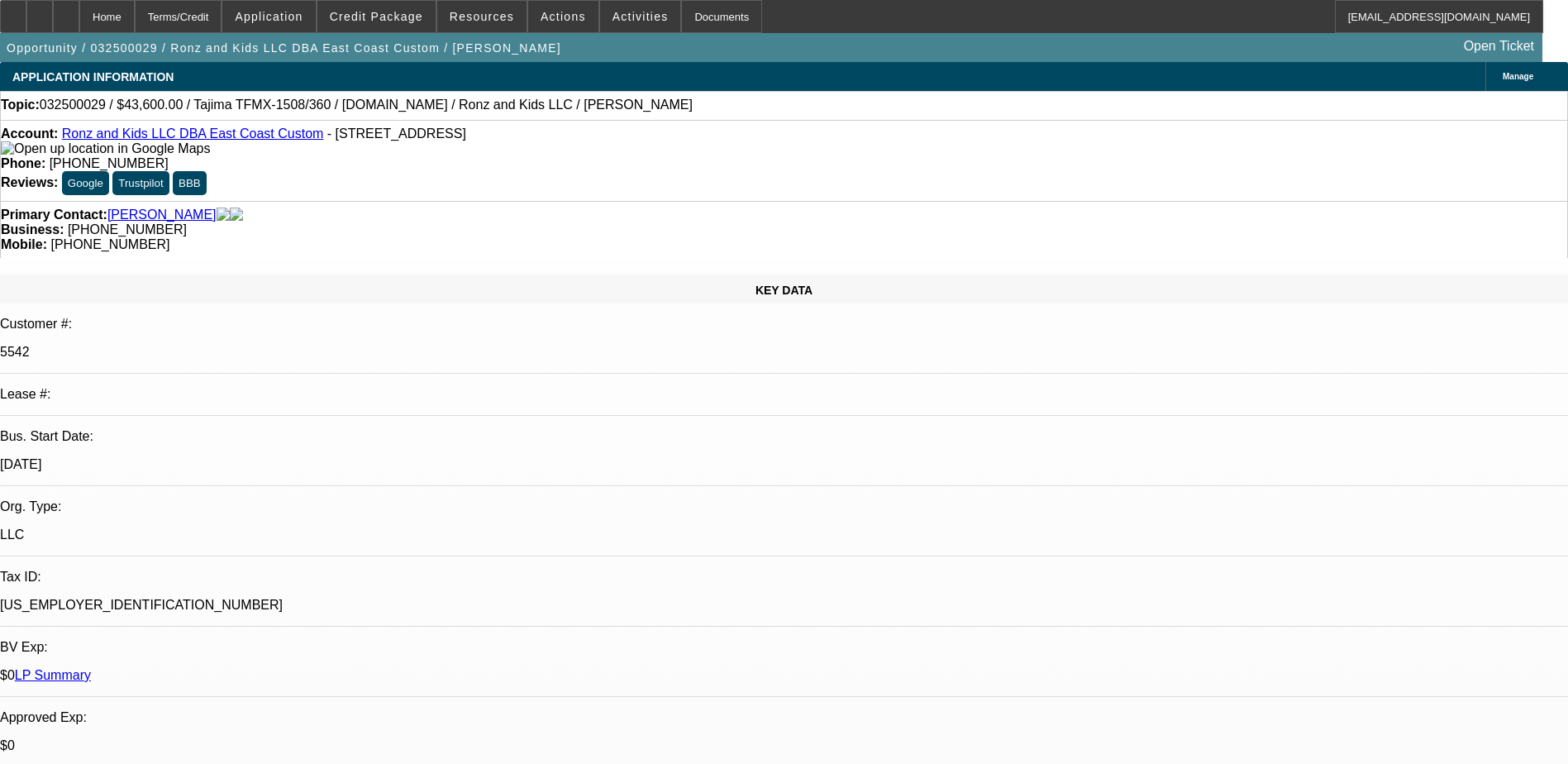
select select "0"
select select "2"
select select "0"
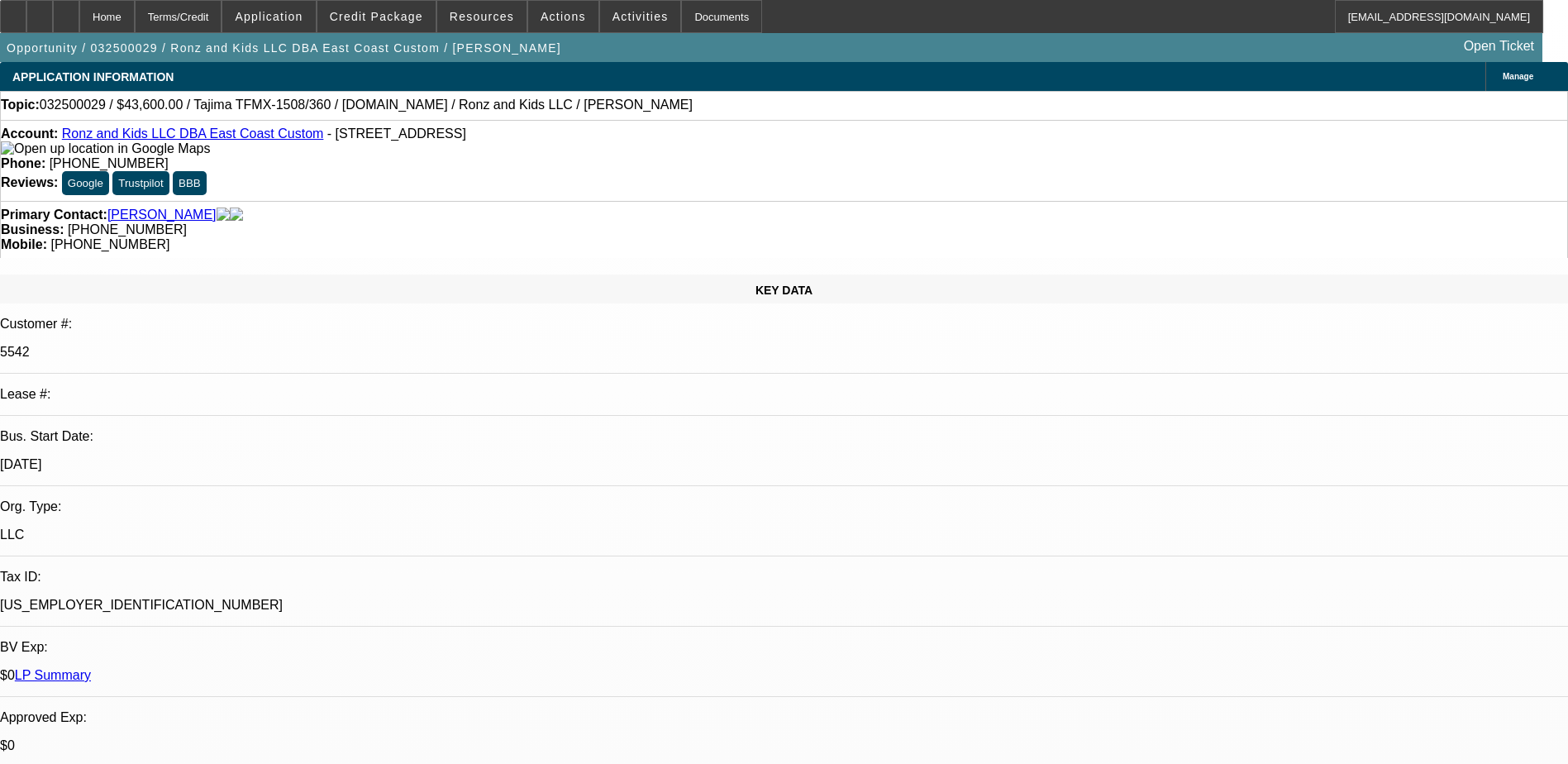
select select "2"
select select "0"
select select "1"
select select "2"
select select "6"
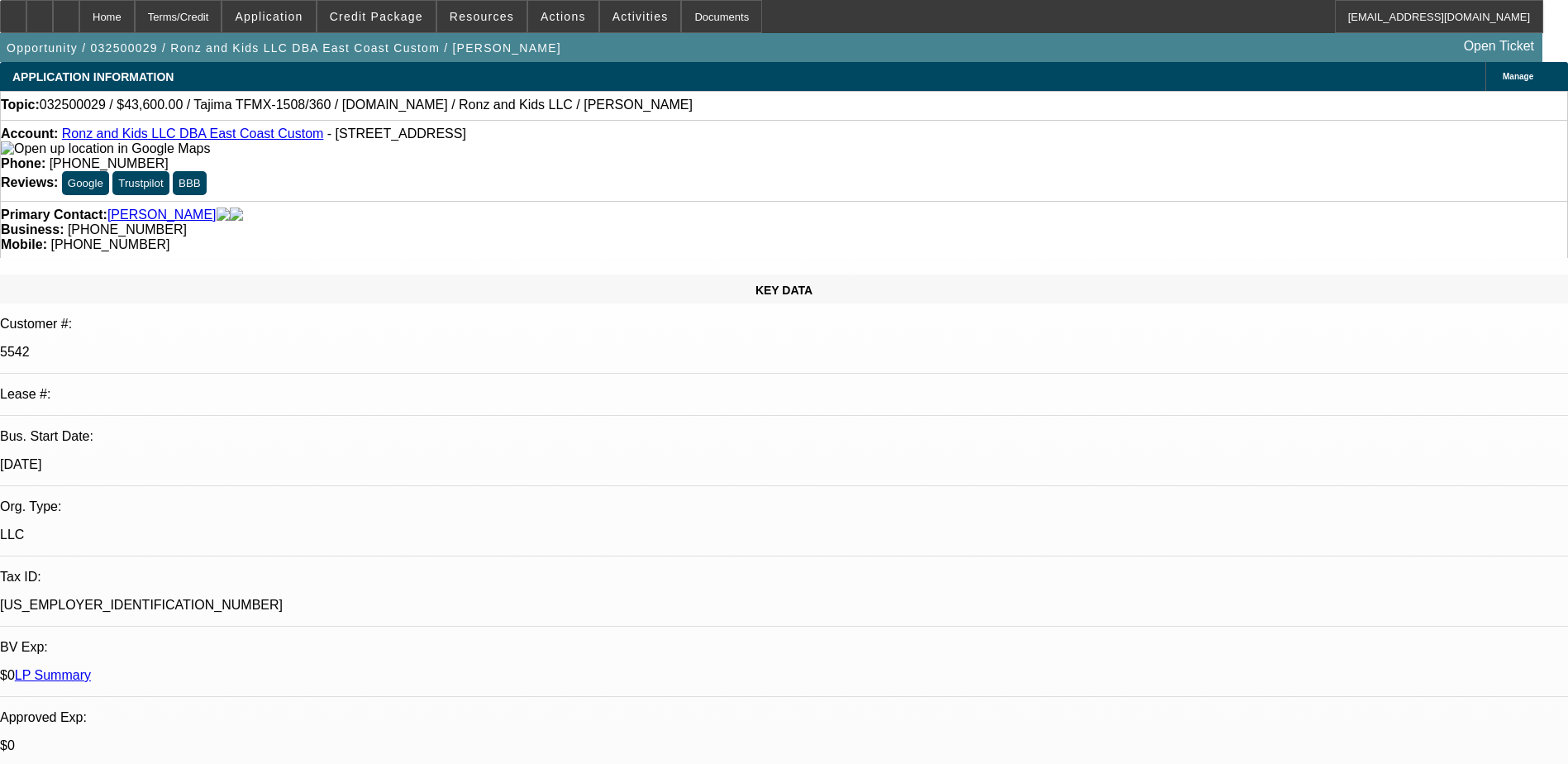
select select "1"
select select "2"
select select "6"
select select "1"
select select "2"
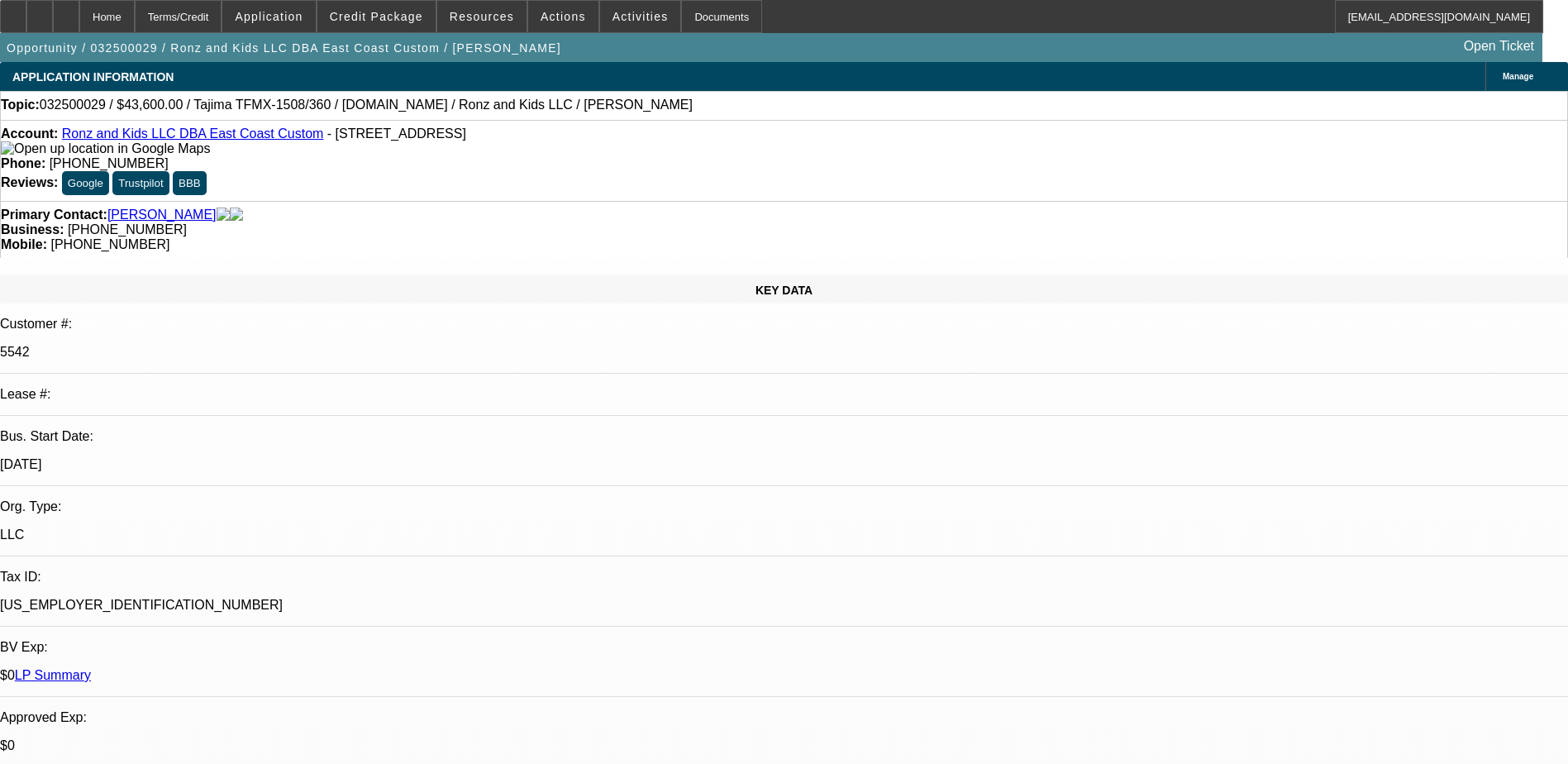
select select "6"
select select "1"
select select "2"
select select "6"
